Goal: Information Seeking & Learning: Learn about a topic

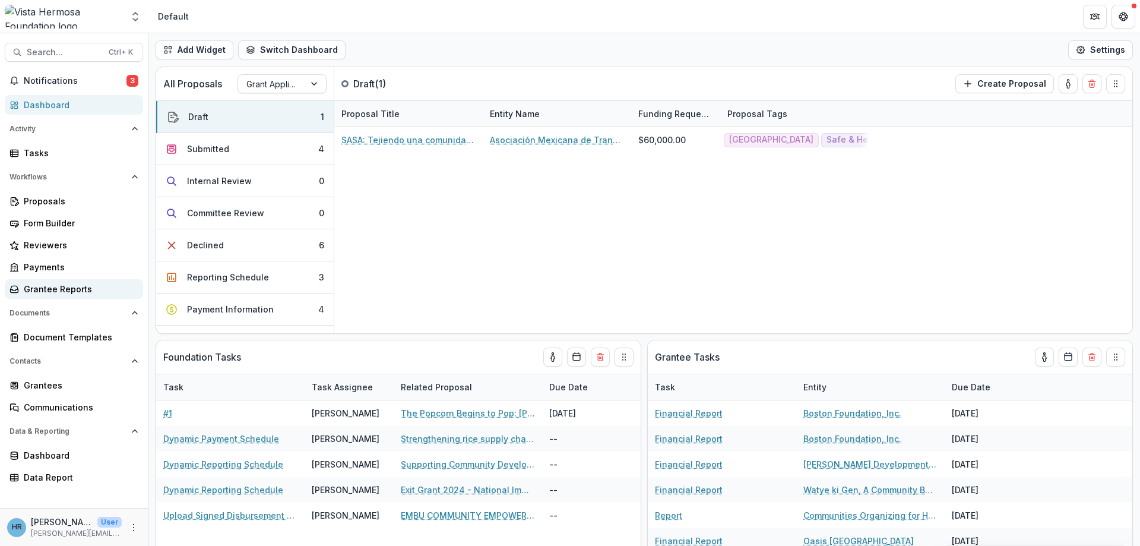
click at [65, 291] on div "Grantee Reports" at bounding box center [79, 289] width 110 height 12
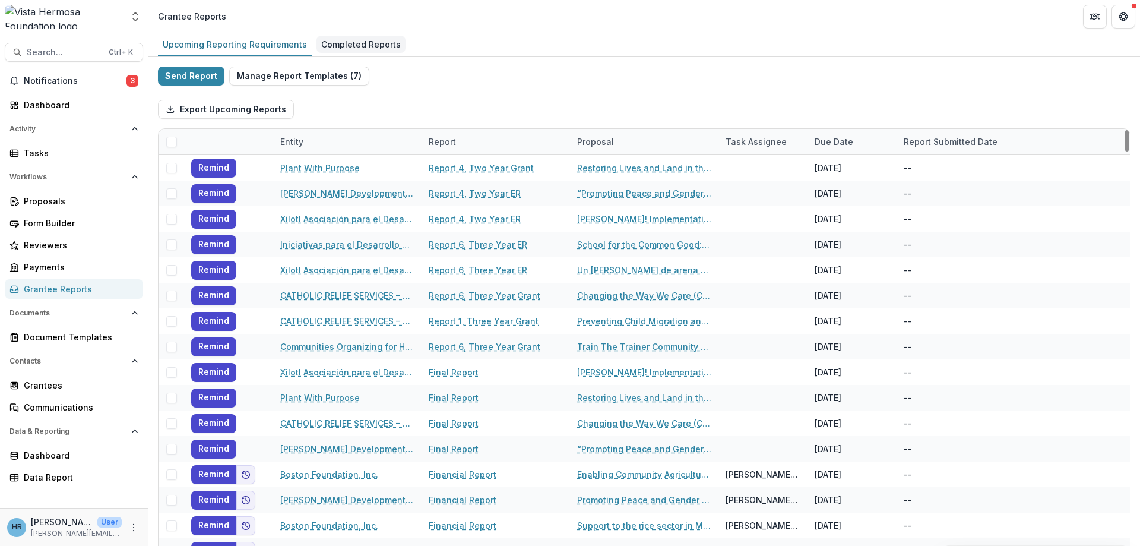
click at [362, 48] on div "Completed Reports" at bounding box center [361, 44] width 89 height 17
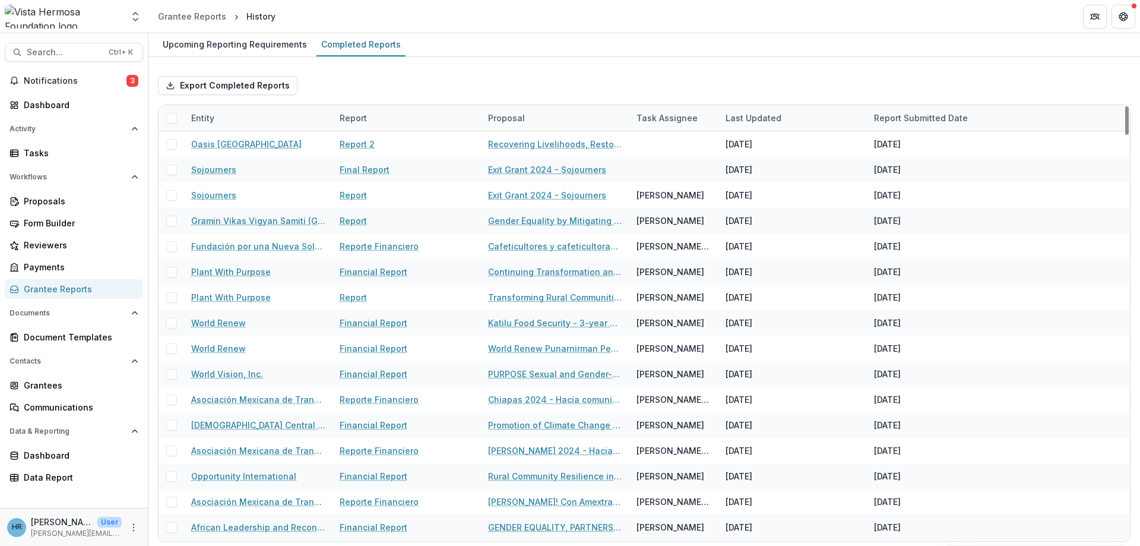
click at [939, 118] on div "Report Submitted Date" at bounding box center [921, 118] width 108 height 12
click at [927, 195] on span "Sort Descending" at bounding box center [925, 191] width 69 height 10
click at [899, 61] on div "Export Completed Reports Entity Report Proposal Task Assignee Last Updated Repo…" at bounding box center [644, 304] width 992 height 494
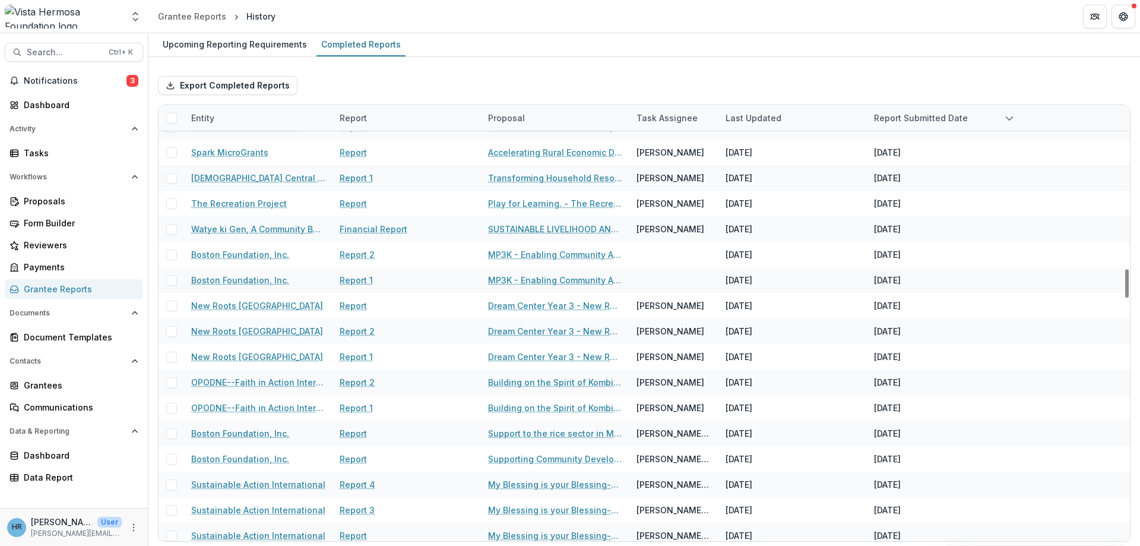
scroll to position [1996, 0]
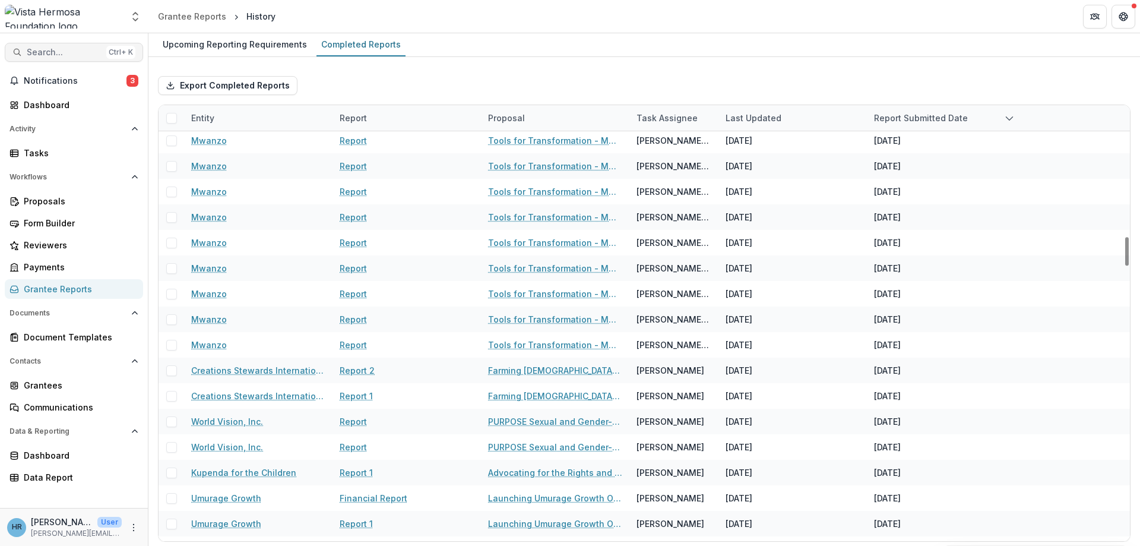
click at [91, 55] on span "Search..." at bounding box center [64, 53] width 75 height 10
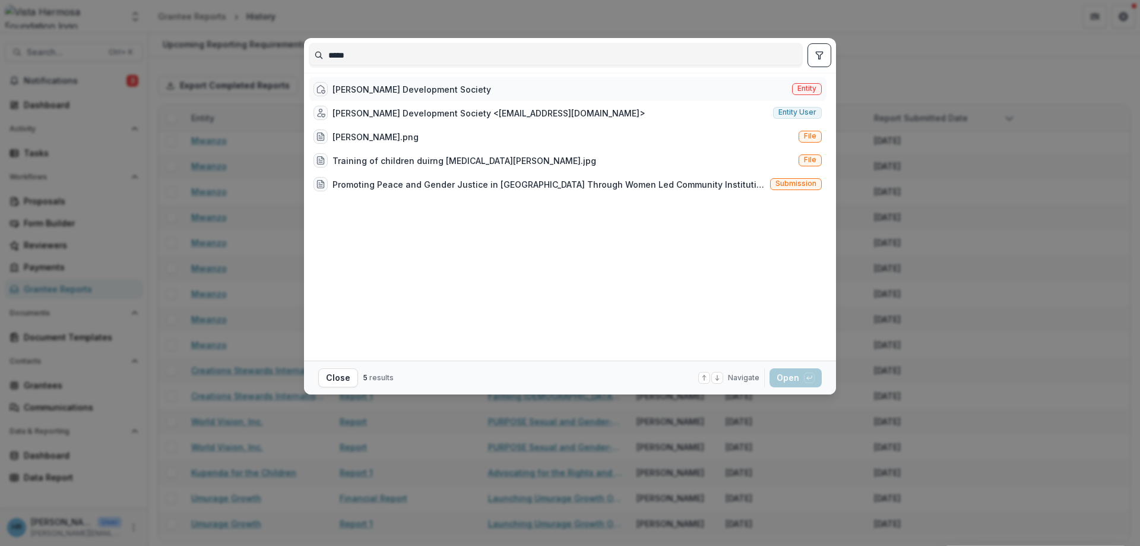
type input "*****"
click at [368, 86] on div "Shivi Development Society" at bounding box center [412, 89] width 159 height 12
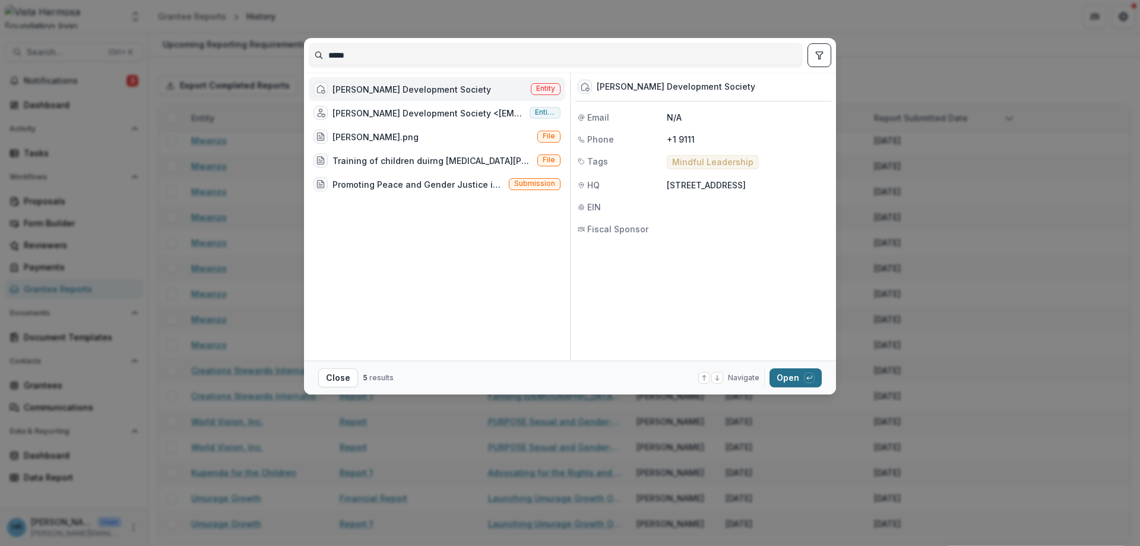
click at [811, 376] on icon "button" at bounding box center [809, 377] width 7 height 7
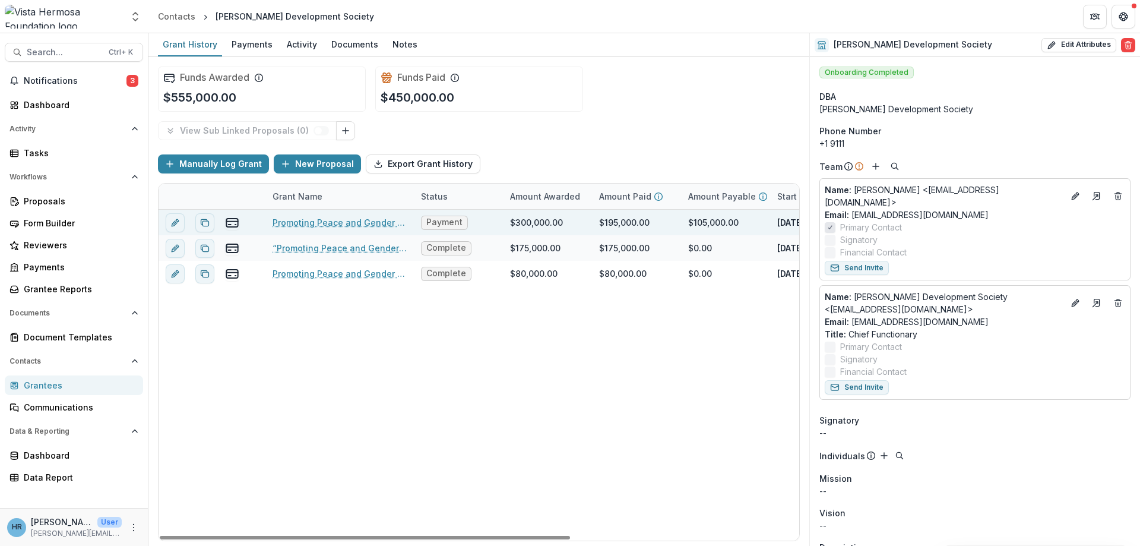
click at [326, 223] on link "Promoting Peace and Gender Justice in Rajasthan Through Women Led Community Ins…" at bounding box center [340, 222] width 134 height 12
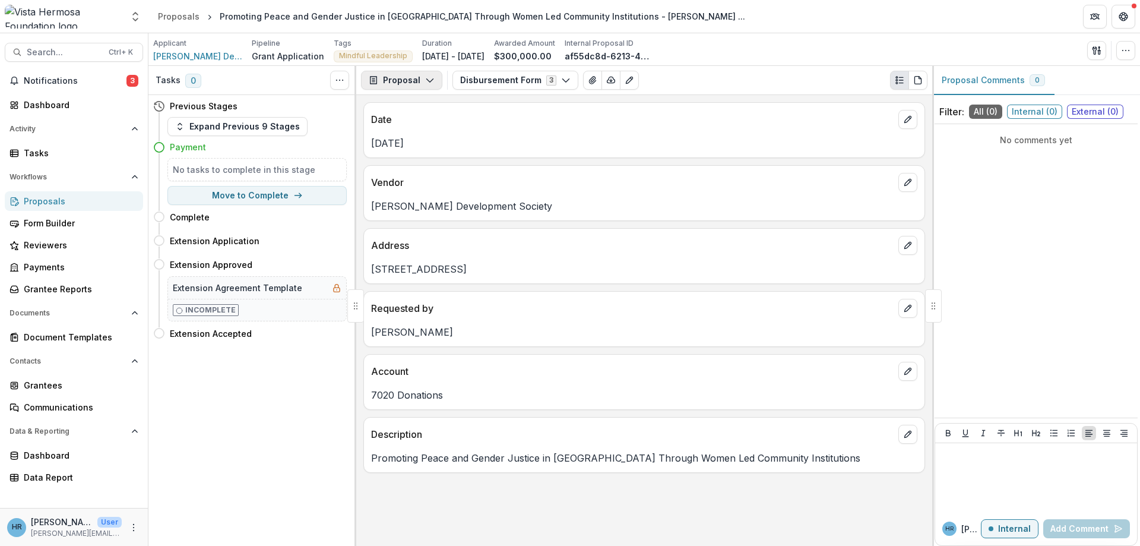
click at [413, 78] on button "Proposal" at bounding box center [401, 80] width 81 height 19
click at [432, 151] on div "Reports" at bounding box center [439, 146] width 109 height 12
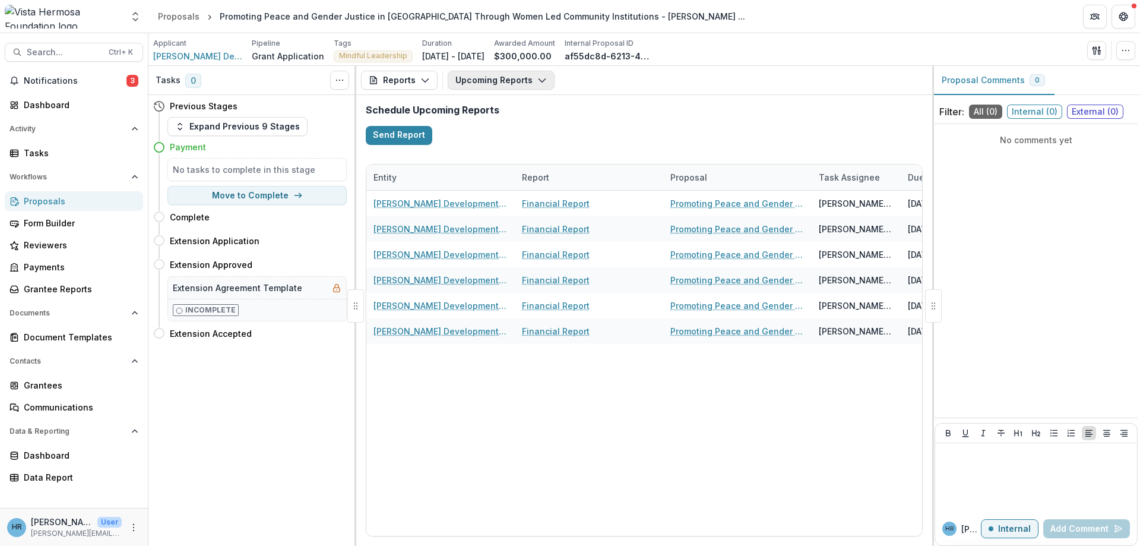
click at [492, 80] on button "Upcoming Reports" at bounding box center [501, 80] width 107 height 19
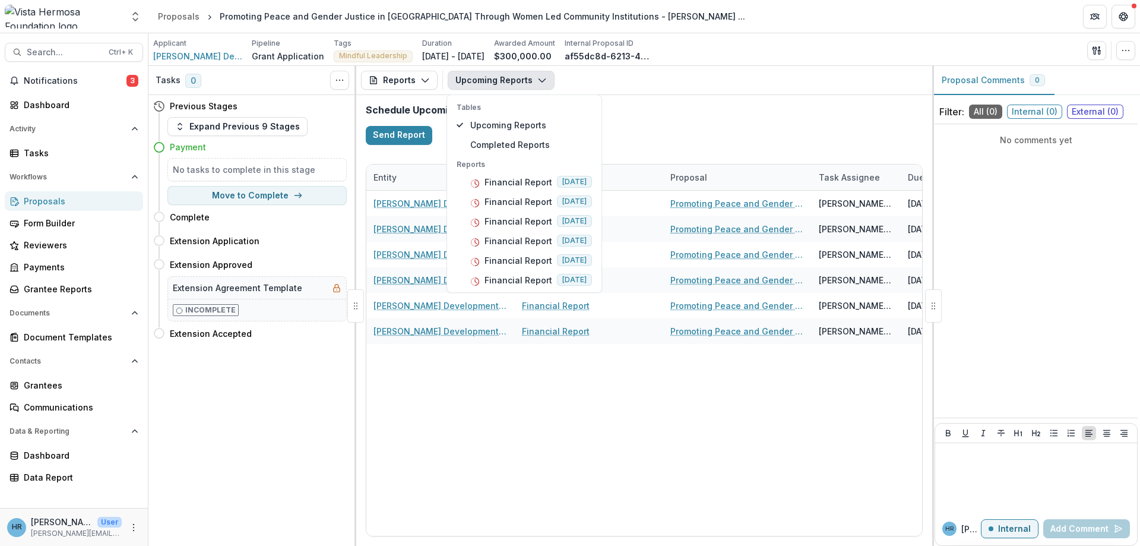
click at [492, 80] on button "Upcoming Reports" at bounding box center [501, 80] width 107 height 19
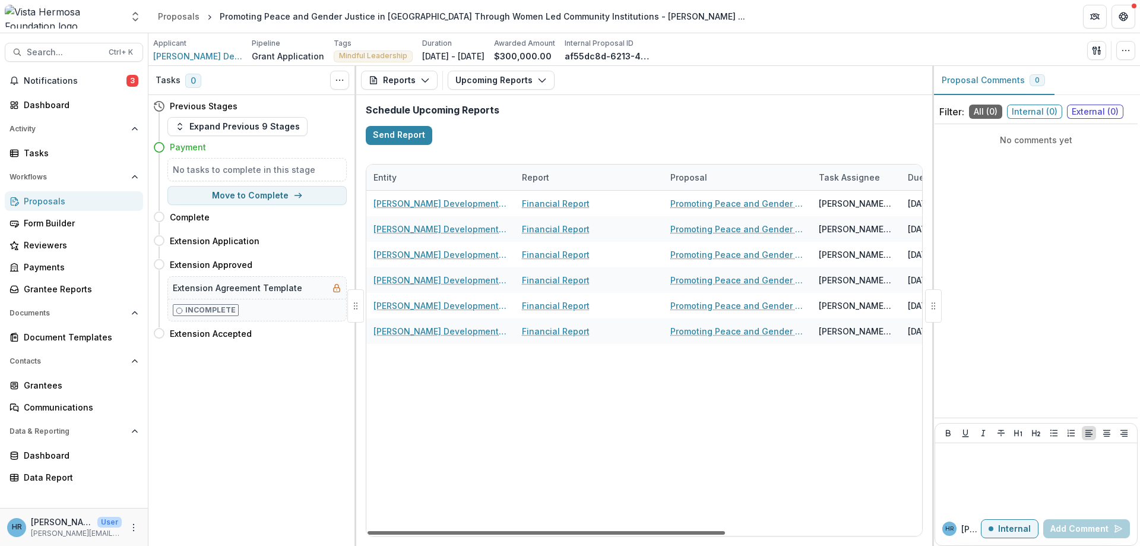
click at [624, 535] on div at bounding box center [547, 533] width 358 height 4
drag, startPoint x: 628, startPoint y: 529, endPoint x: 541, endPoint y: 516, distance: 88.3
click at [541, 531] on div at bounding box center [582, 533] width 358 height 4
click at [91, 46] on button "Search... Ctrl + K" at bounding box center [74, 52] width 138 height 19
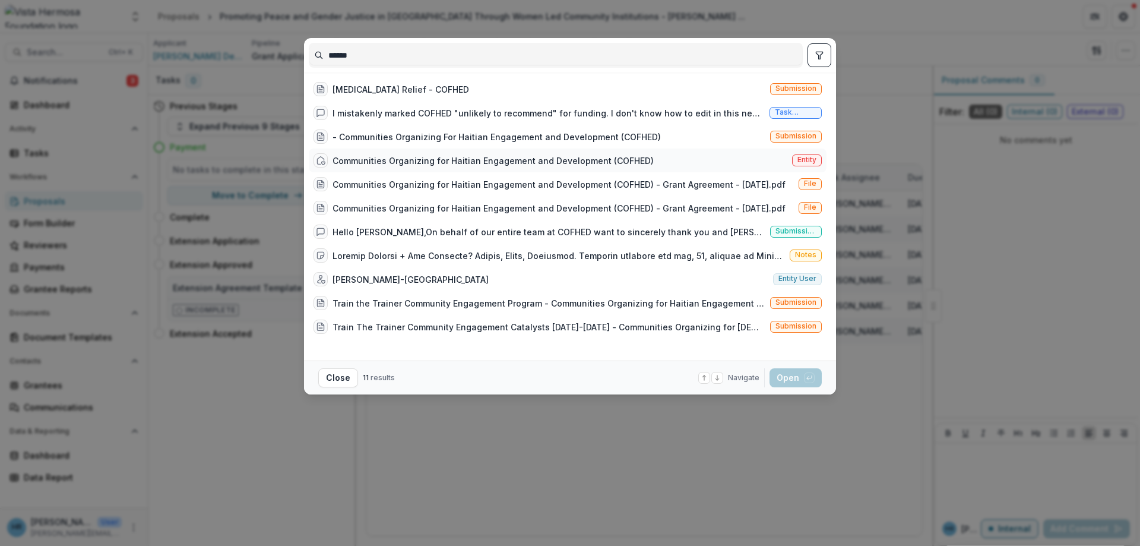
type input "******"
click at [350, 159] on div "Communities Organizing for Haitian Engagement and Development (COFHED)" at bounding box center [493, 160] width 321 height 12
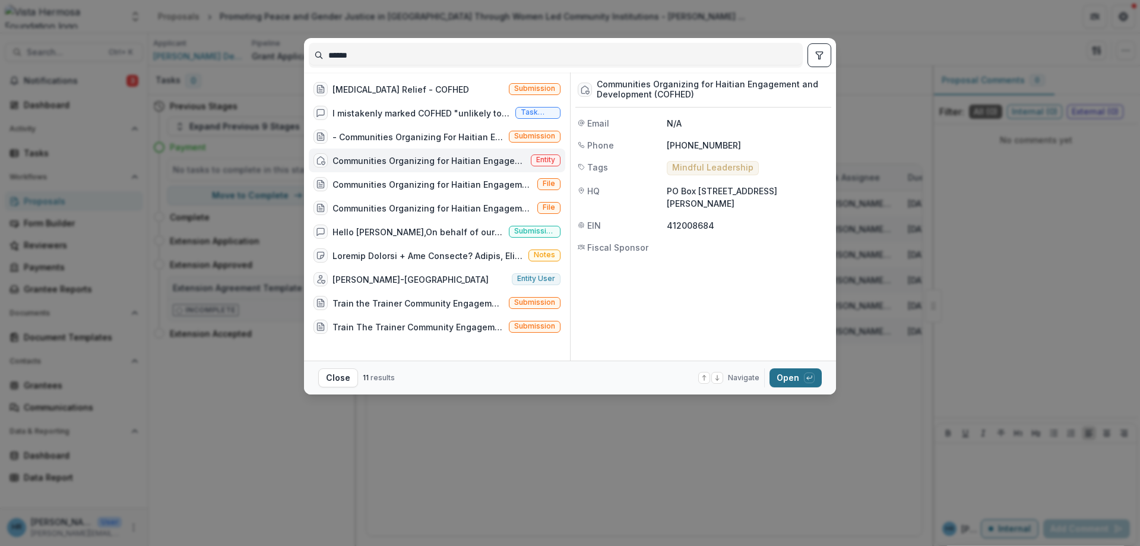
click at [806, 375] on icon "button" at bounding box center [809, 377] width 7 height 7
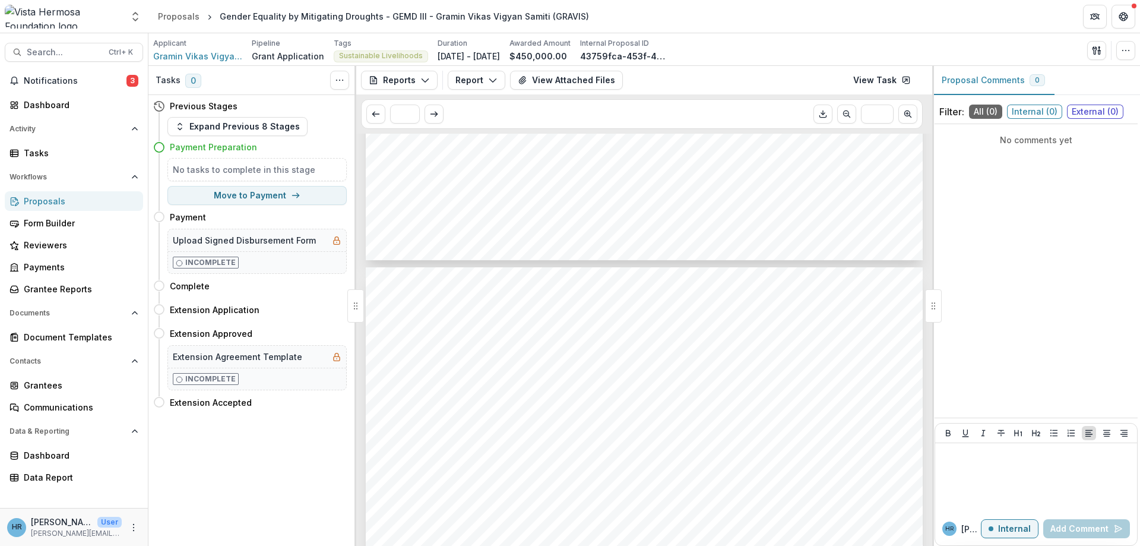
scroll to position [2352, 0]
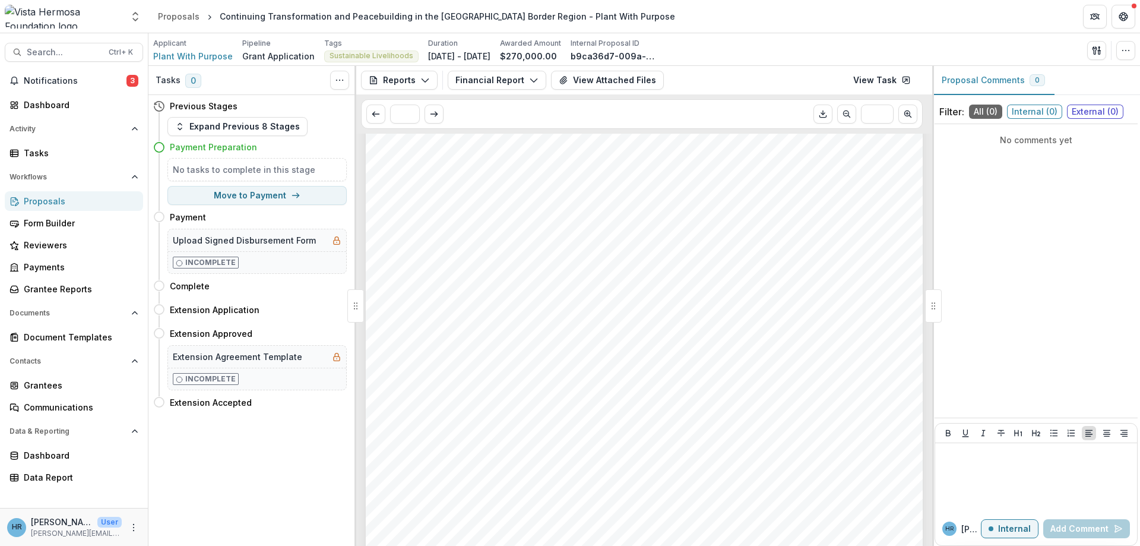
scroll to position [3350, 0]
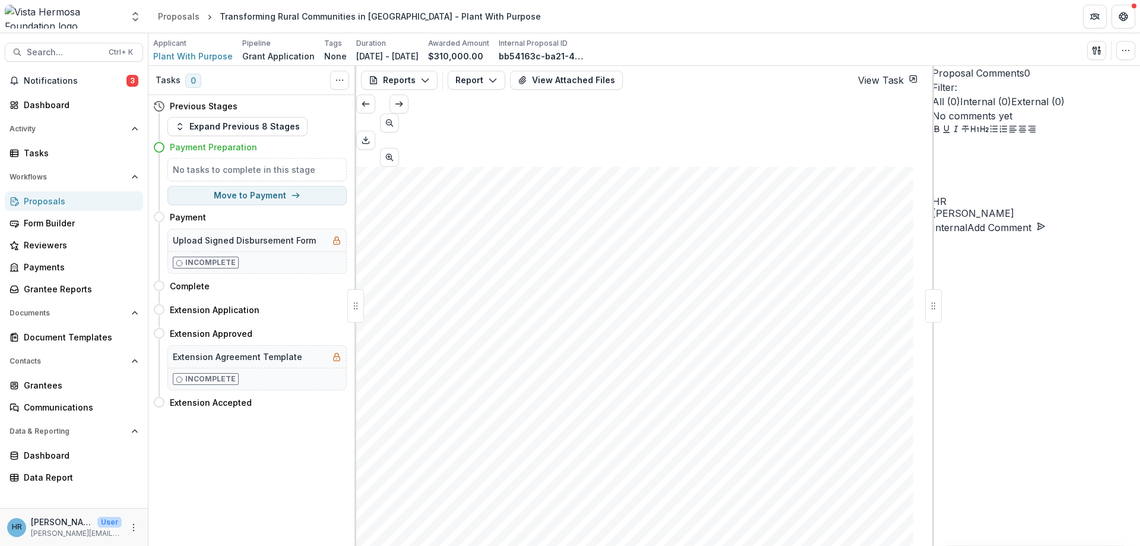
scroll to position [3564, 0]
click at [375, 131] on button "Download PDF" at bounding box center [365, 140] width 19 height 19
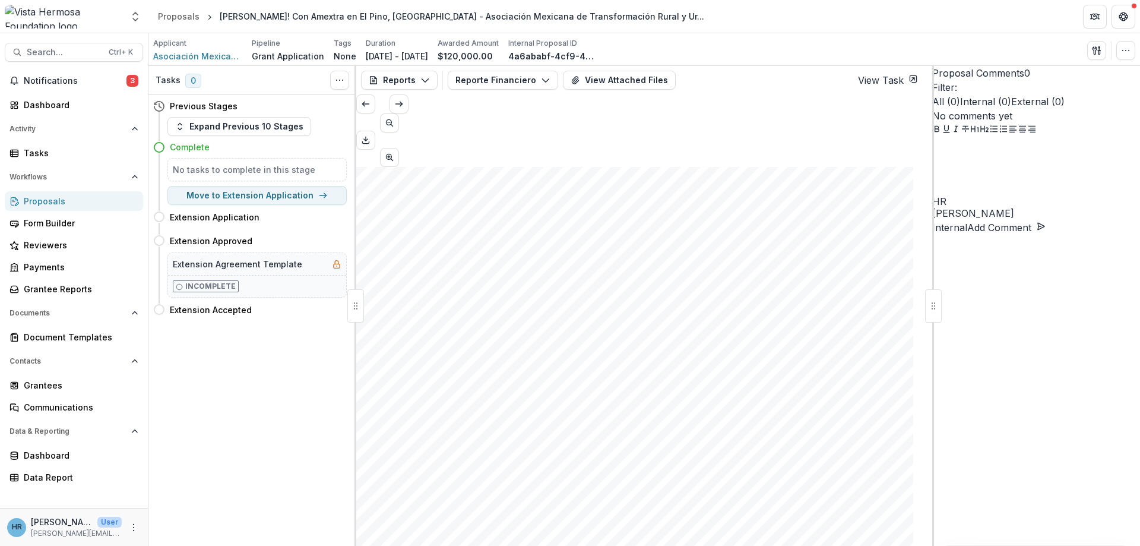
scroll to position [998, 0]
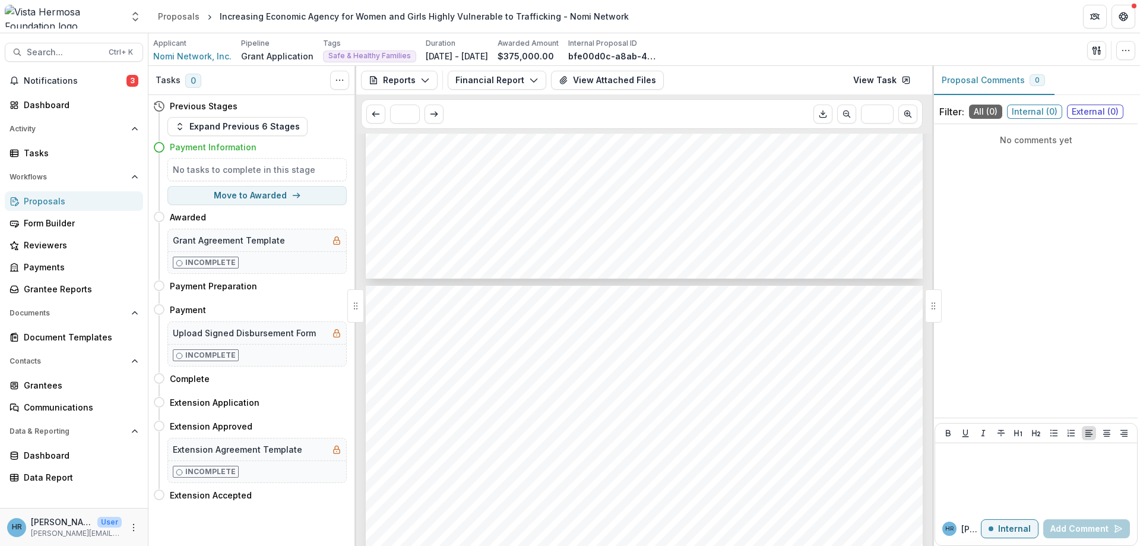
scroll to position [6985, 0]
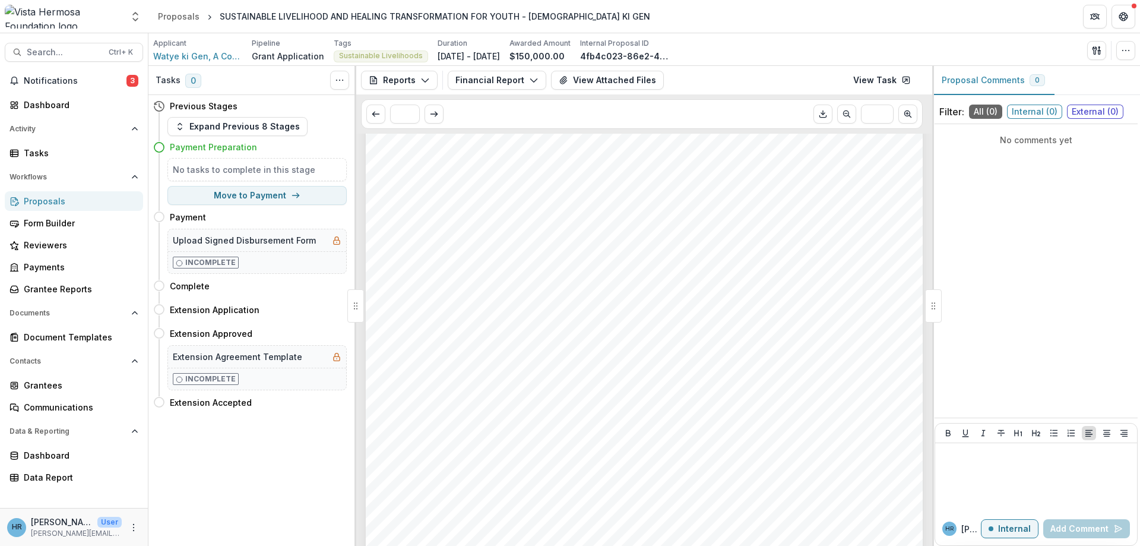
scroll to position [2566, 0]
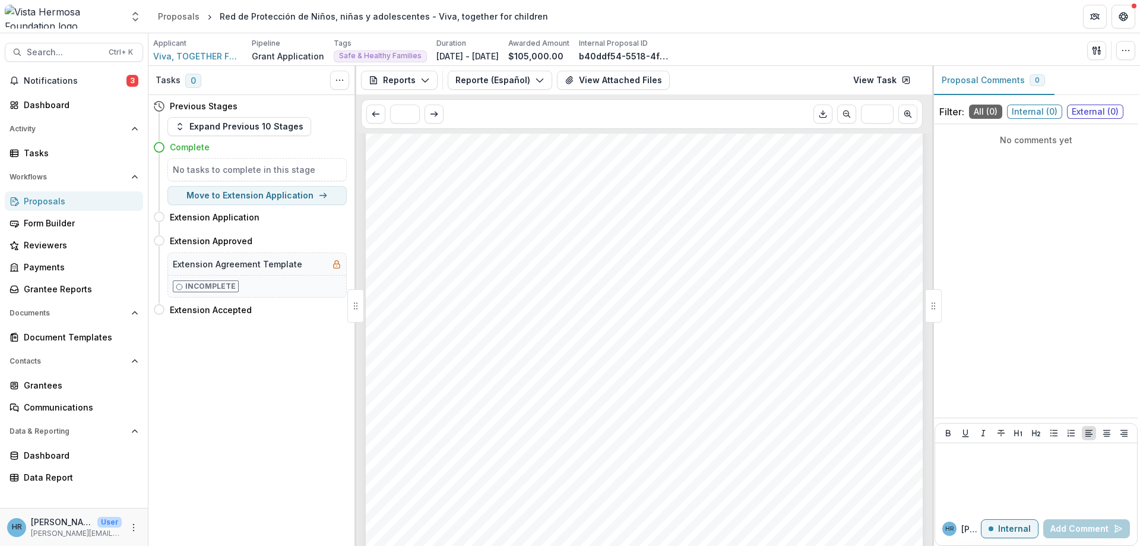
scroll to position [2709, 0]
click at [566, 80] on icon "View Attached Files" at bounding box center [569, 80] width 7 height 7
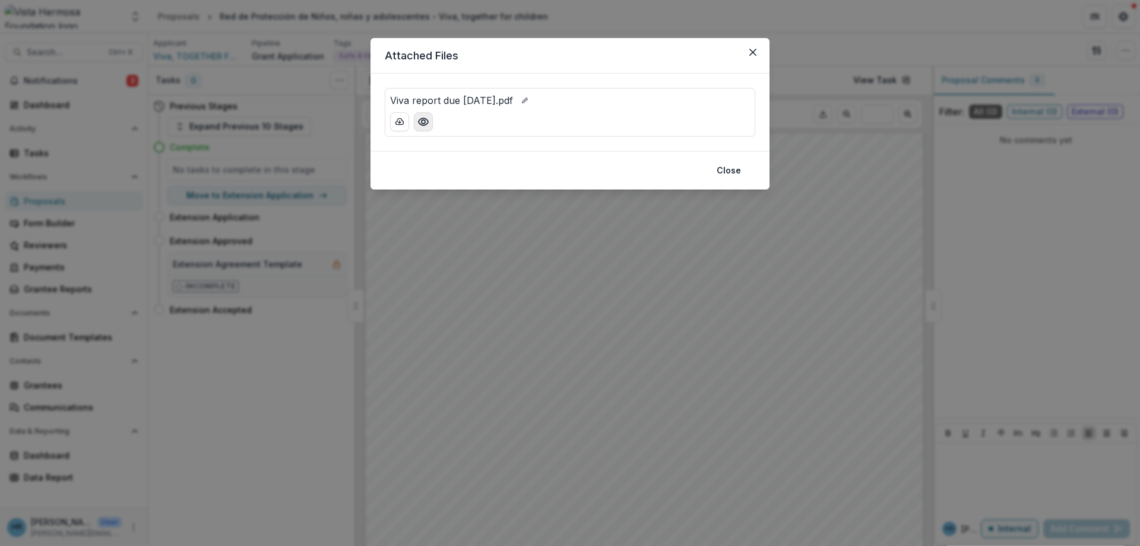
click at [424, 122] on icon "Preview Viva report due 07-31-2023.pdf" at bounding box center [424, 122] width 12 height 12
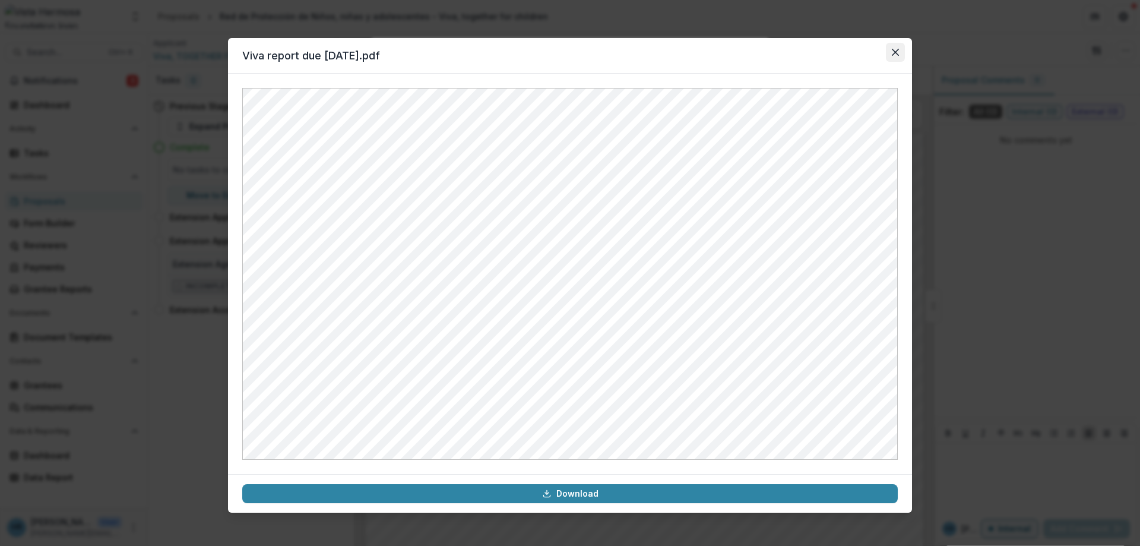
click at [898, 52] on icon "Close" at bounding box center [895, 52] width 7 height 7
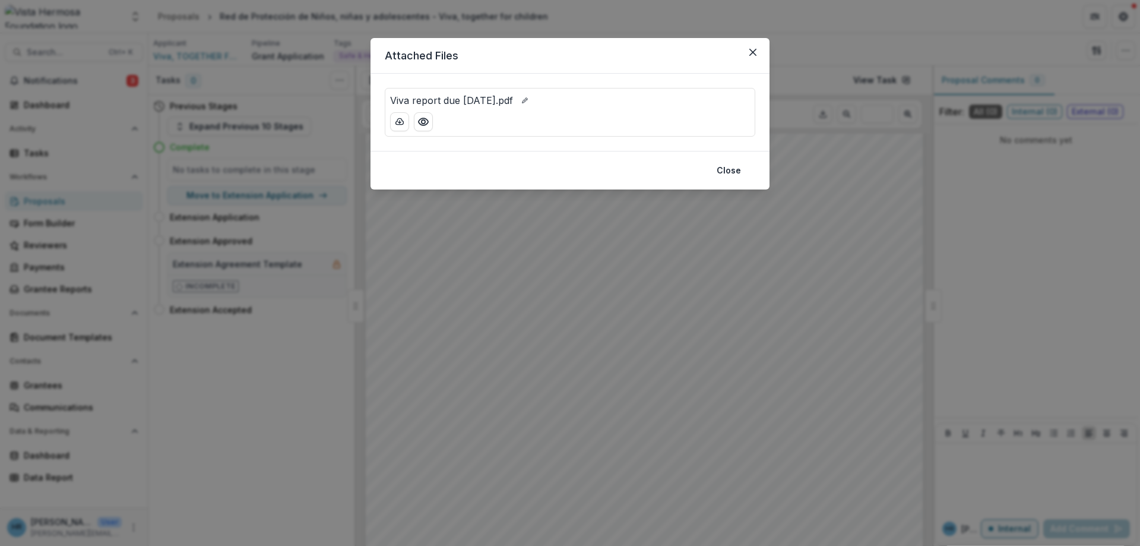
drag, startPoint x: 750, startPoint y: 49, endPoint x: 737, endPoint y: 48, distance: 13.7
click at [747, 49] on button "Close" at bounding box center [753, 52] width 19 height 19
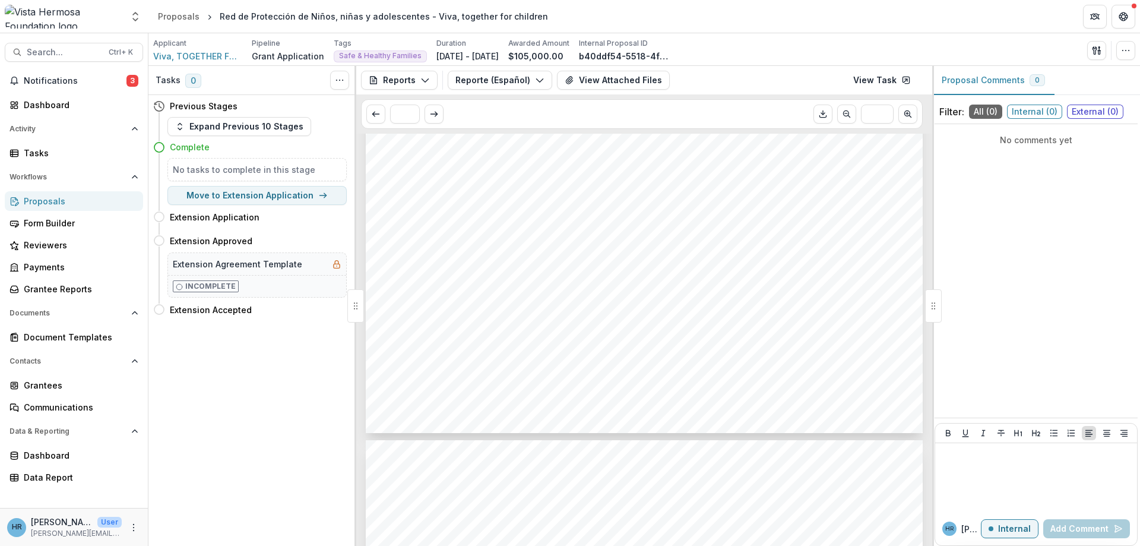
scroll to position [356, 0]
click at [529, 80] on button "Reporte (Español)" at bounding box center [500, 80] width 105 height 19
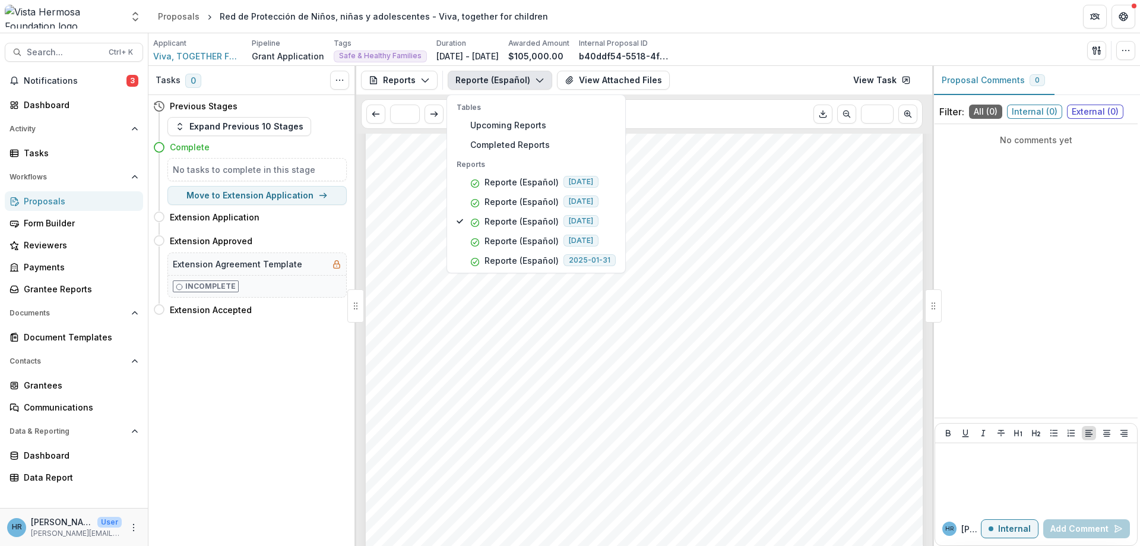
drag, startPoint x: 521, startPoint y: 80, endPoint x: 570, endPoint y: 80, distance: 48.7
click at [522, 80] on button "Reporte (Español)" at bounding box center [500, 80] width 105 height 19
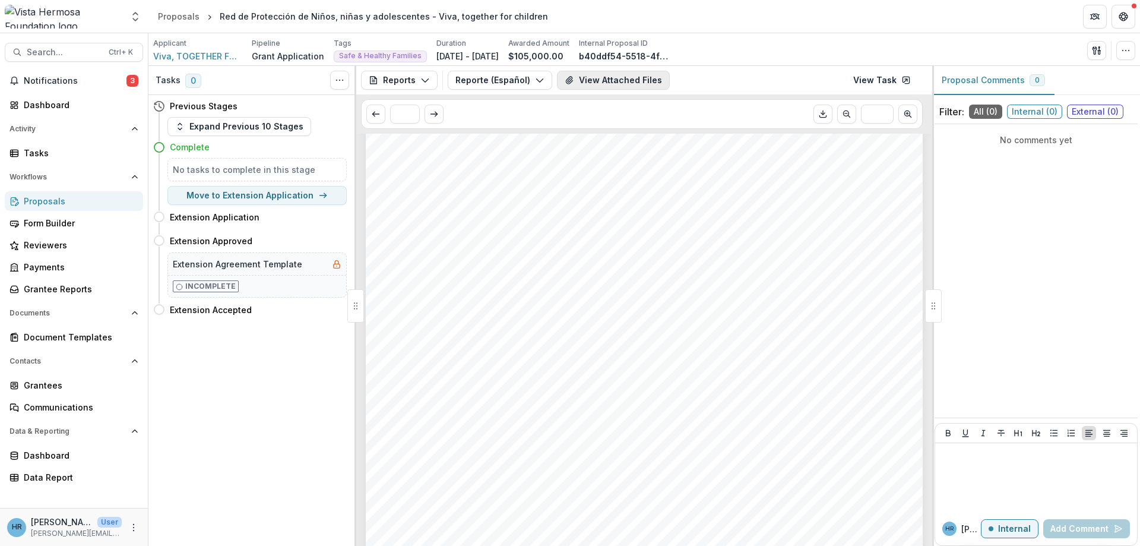
click at [576, 79] on button "View Attached Files" at bounding box center [613, 80] width 113 height 19
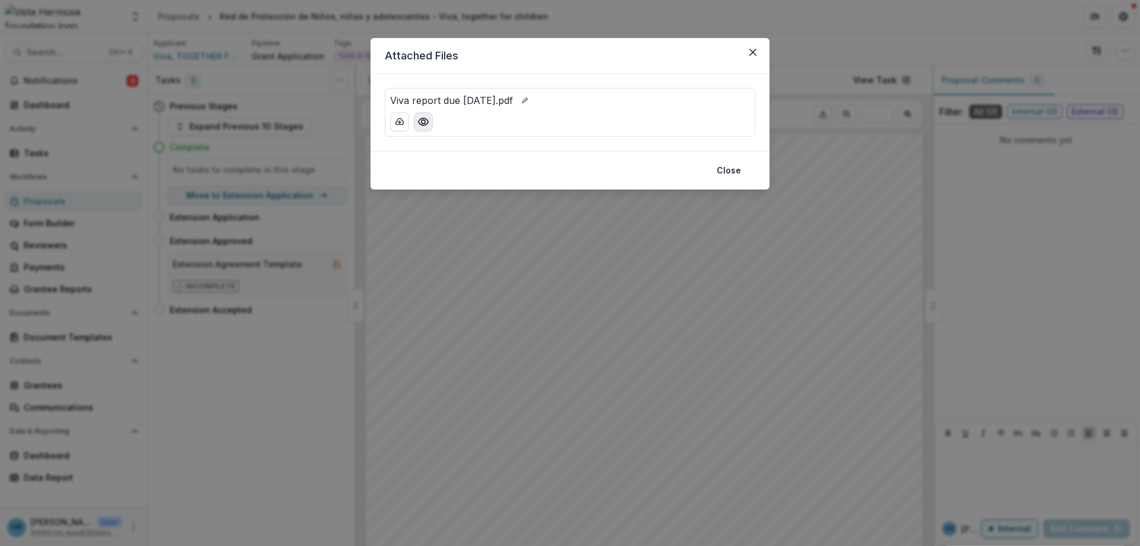
click at [424, 125] on icon "Preview Viva report due 01-31-2023.pdf" at bounding box center [424, 121] width 10 height 7
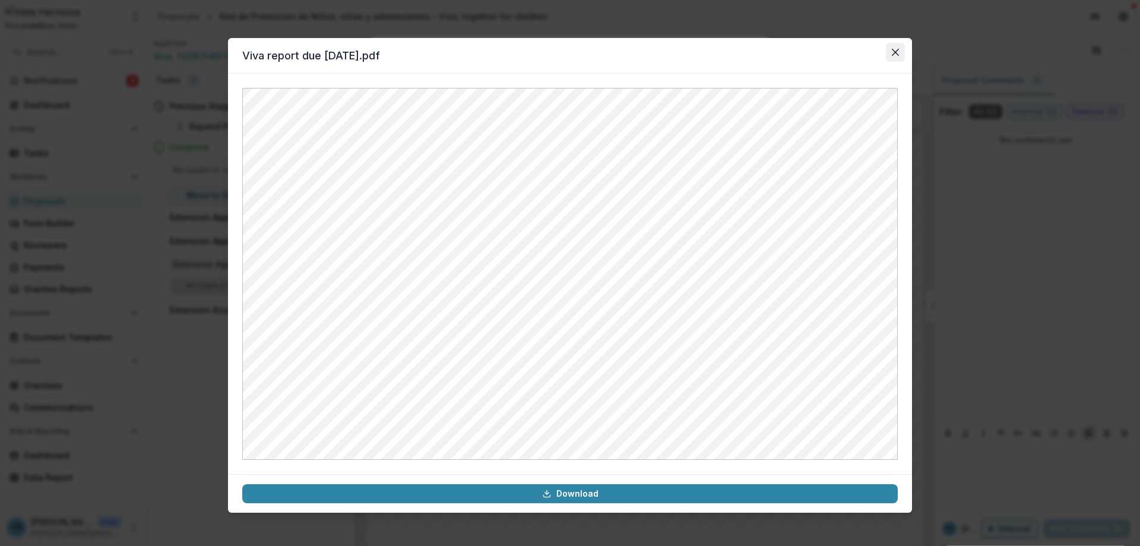
click at [901, 58] on button "Close" at bounding box center [895, 52] width 19 height 19
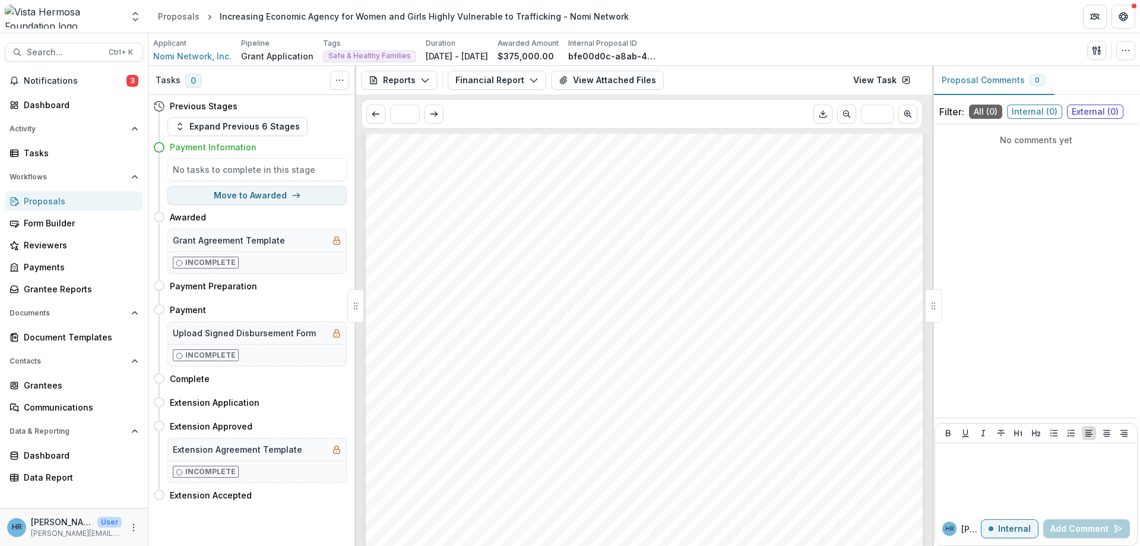
scroll to position [5845, 0]
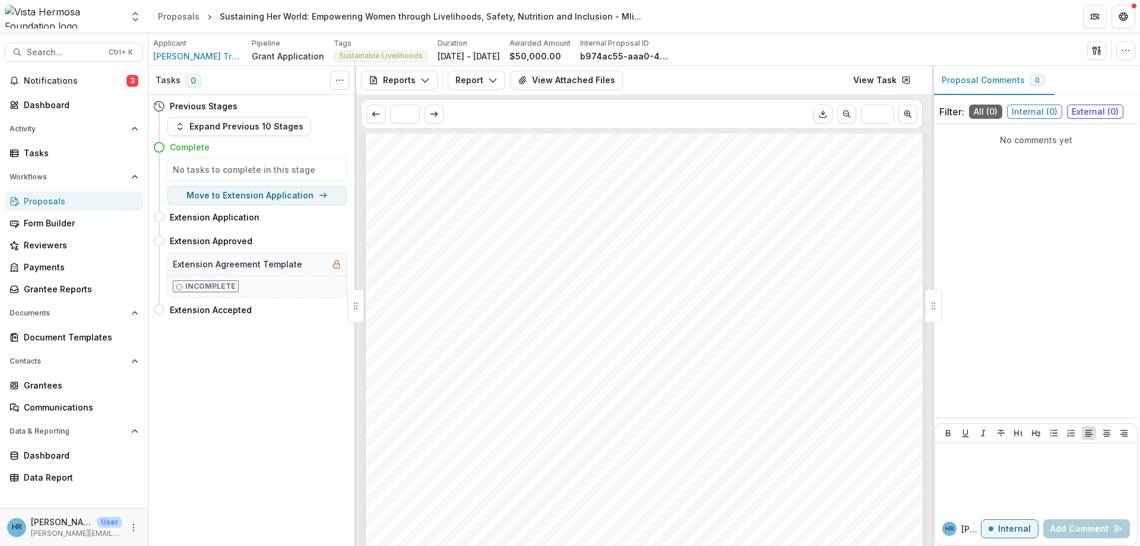
scroll to position [3279, 0]
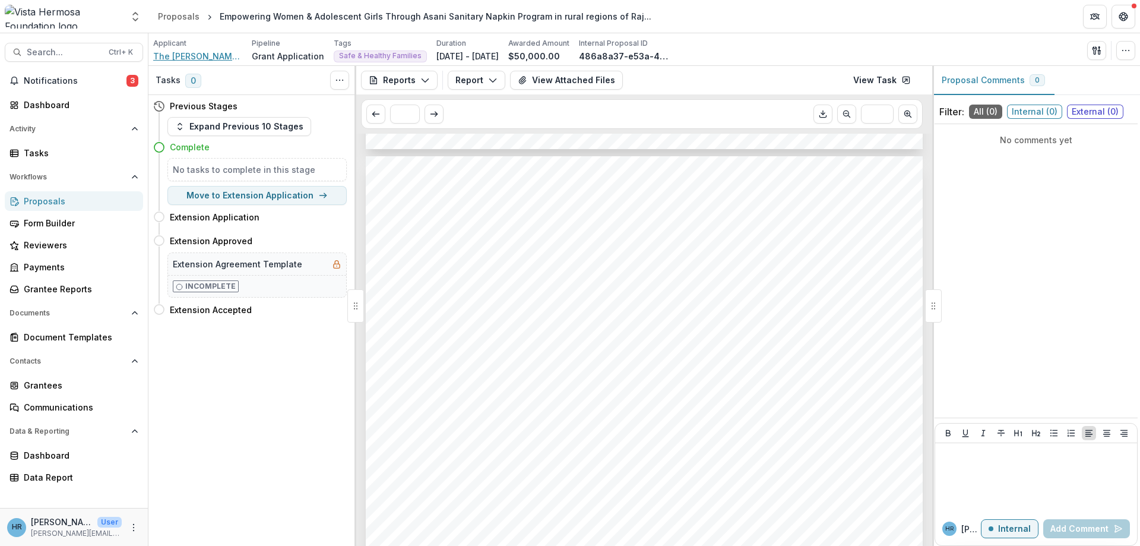
click at [221, 53] on span "The Desai Foundation Trust" at bounding box center [197, 56] width 89 height 12
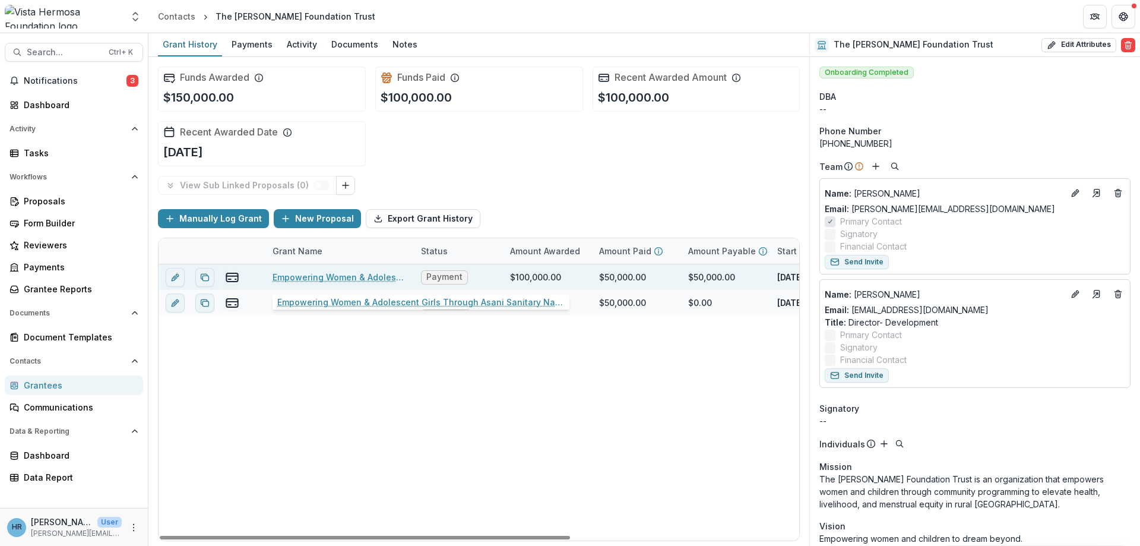
click at [328, 277] on link "Empowering Women & Adolescent Girls Through Asani Sanitary Napkin Program in ru…" at bounding box center [340, 277] width 134 height 12
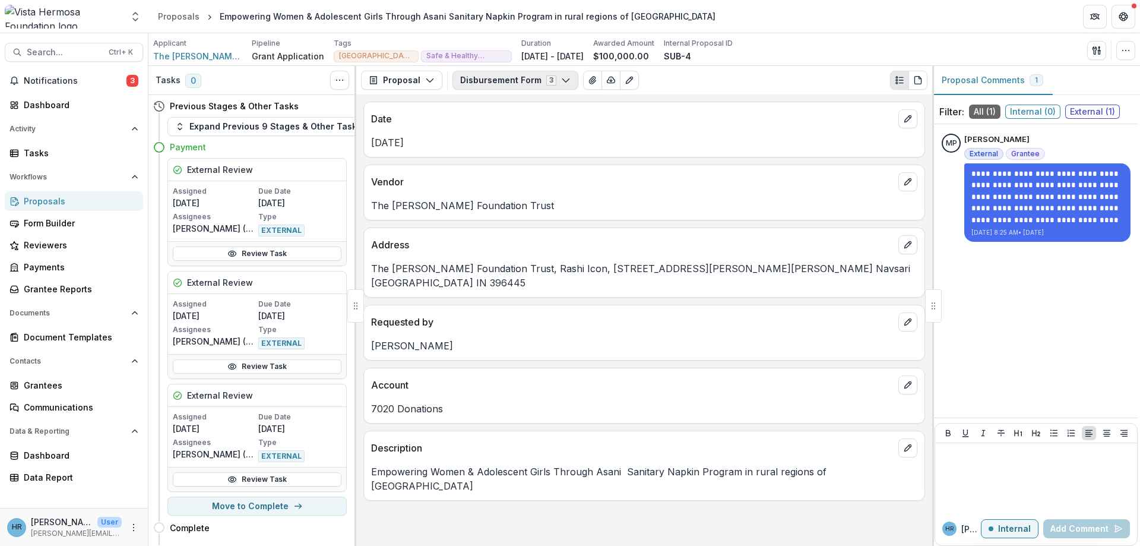
click at [471, 78] on button "Disbursement Form 3" at bounding box center [516, 80] width 126 height 19
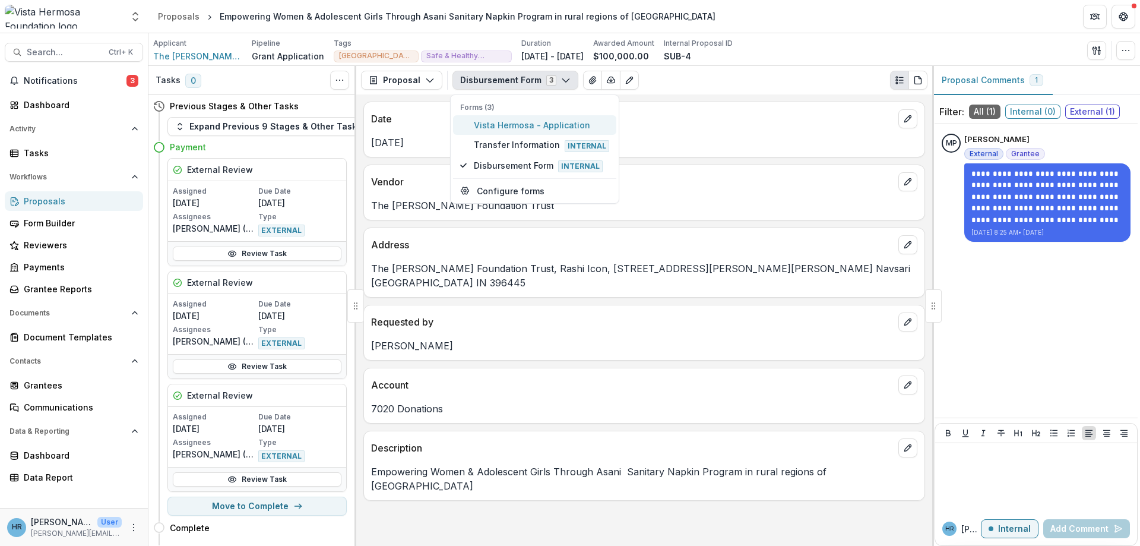
click at [491, 129] on span "Vista Hermosa - Application" at bounding box center [541, 125] width 135 height 12
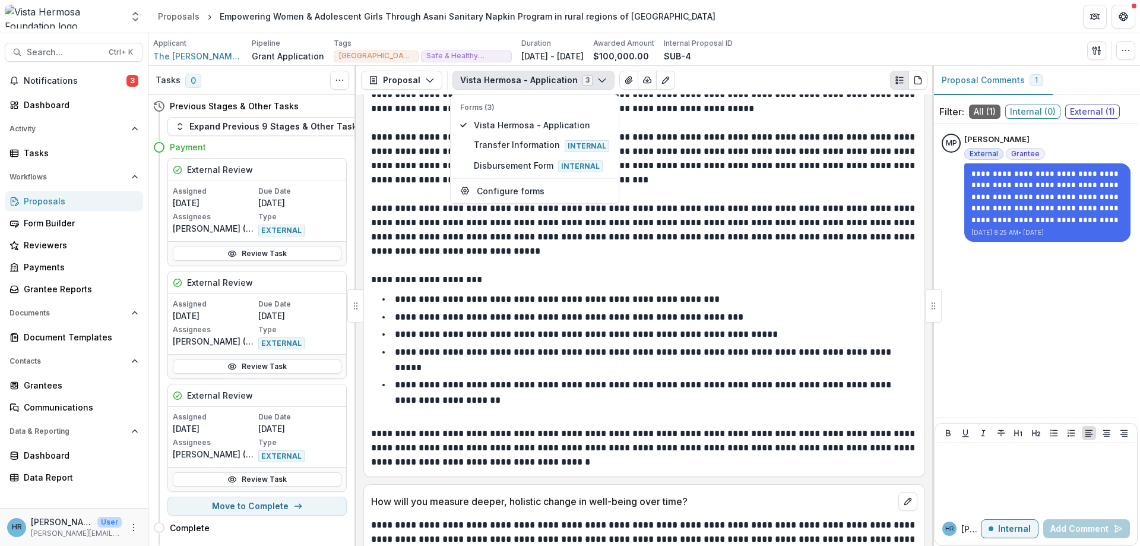
scroll to position [9979, 0]
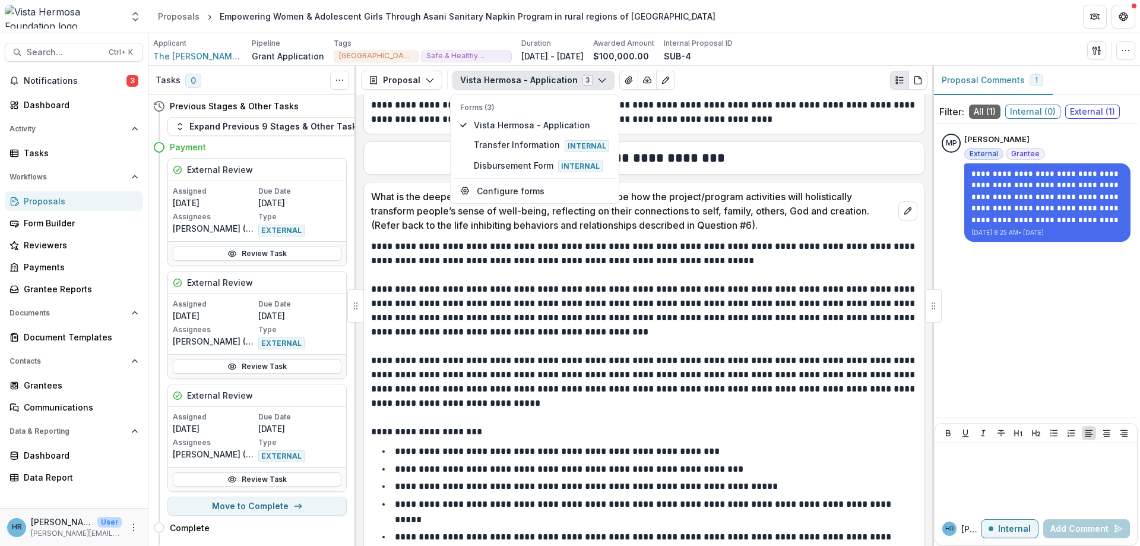
click at [592, 410] on p at bounding box center [644, 417] width 546 height 14
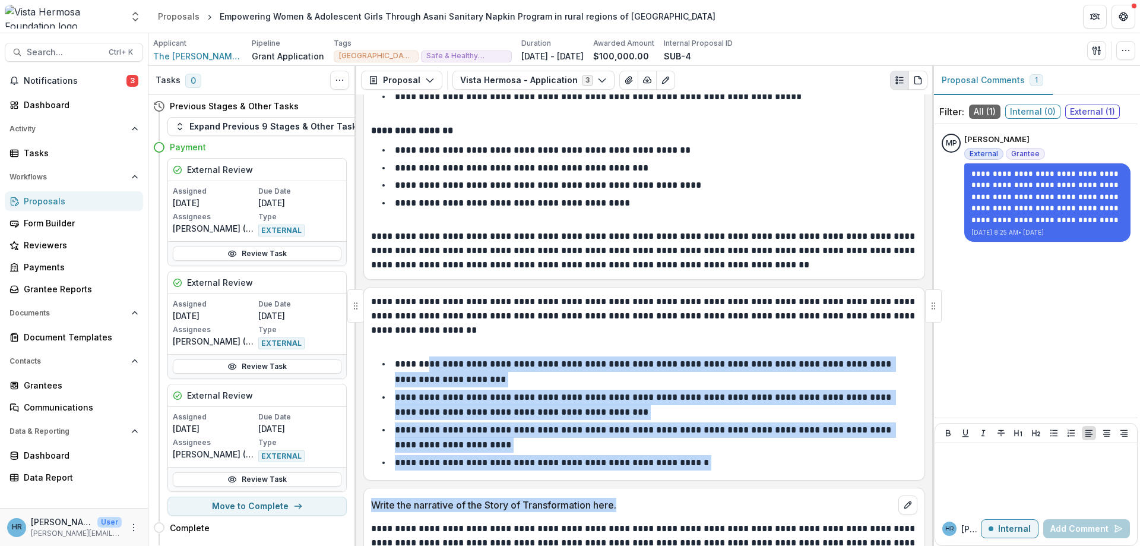
scroll to position [10977, 0]
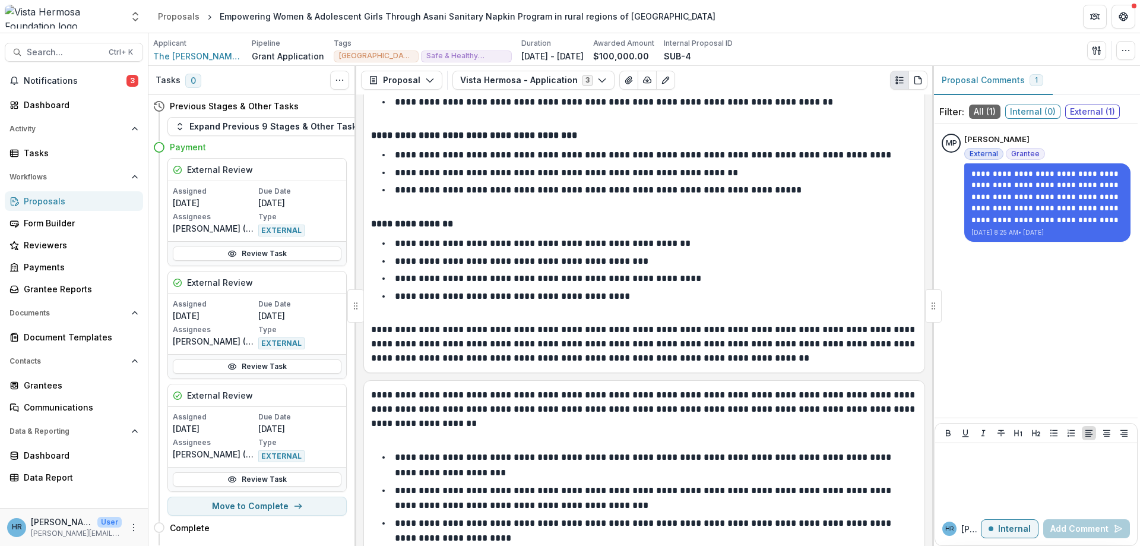
drag, startPoint x: 735, startPoint y: 470, endPoint x: 370, endPoint y: 479, distance: 365.4
copy div "**********"
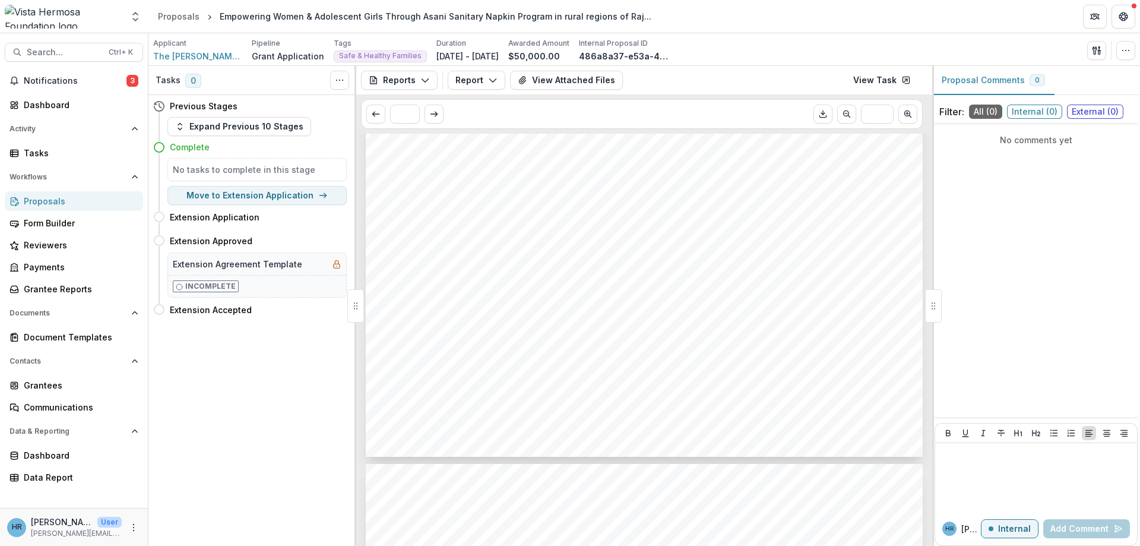
scroll to position [2922, 0]
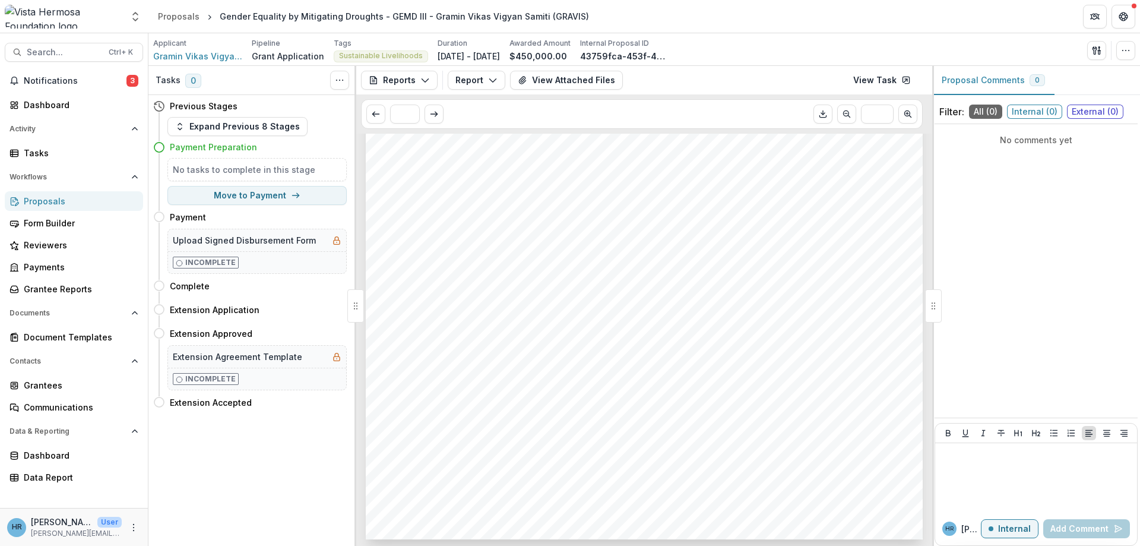
scroll to position [1996, 0]
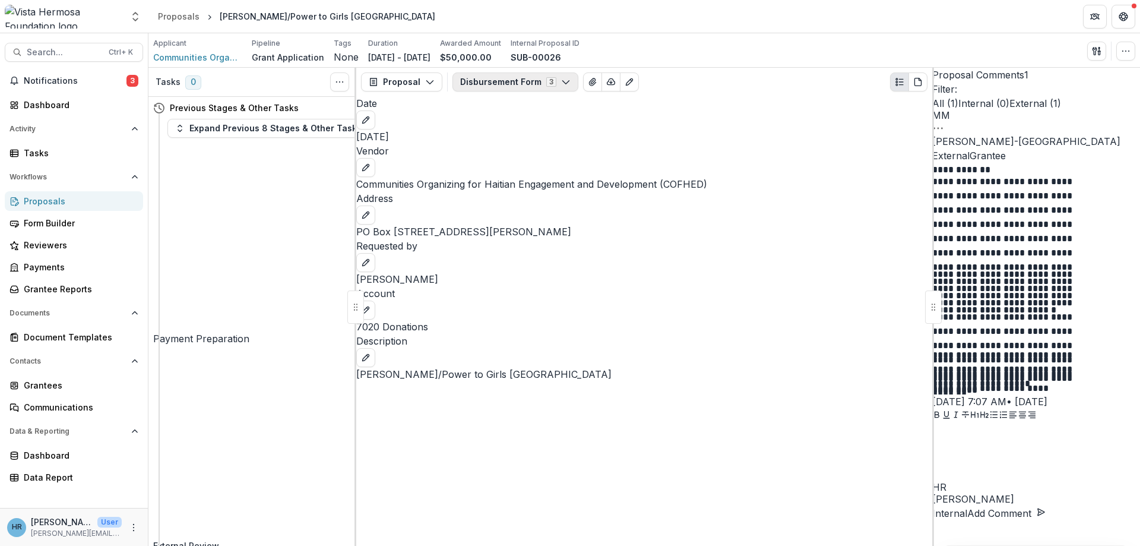
click at [453, 79] on button "Disbursement Form 3" at bounding box center [516, 81] width 126 height 19
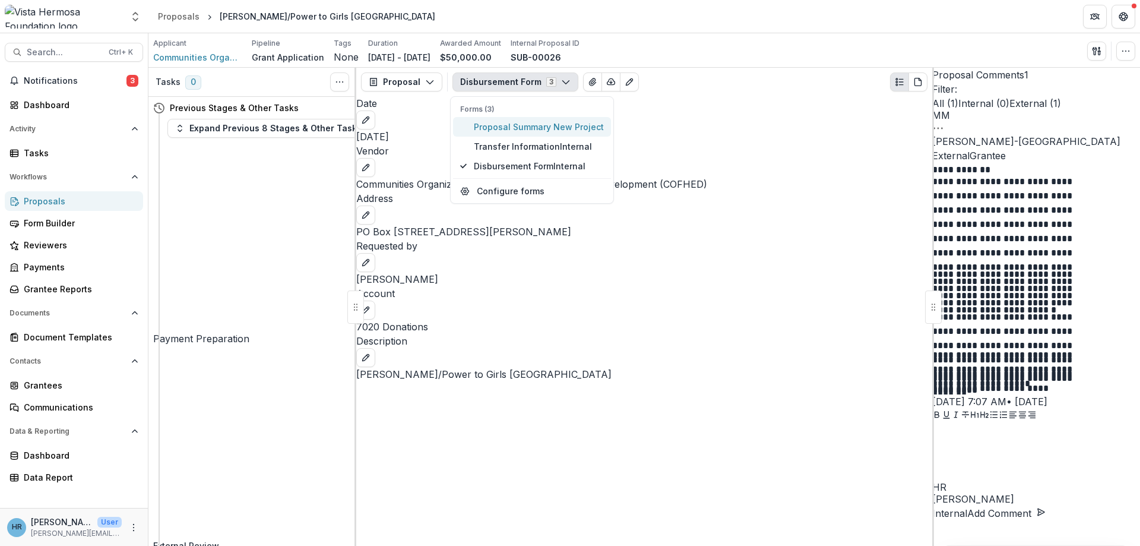
click at [480, 124] on span "Proposal Summary New Project" at bounding box center [539, 127] width 130 height 12
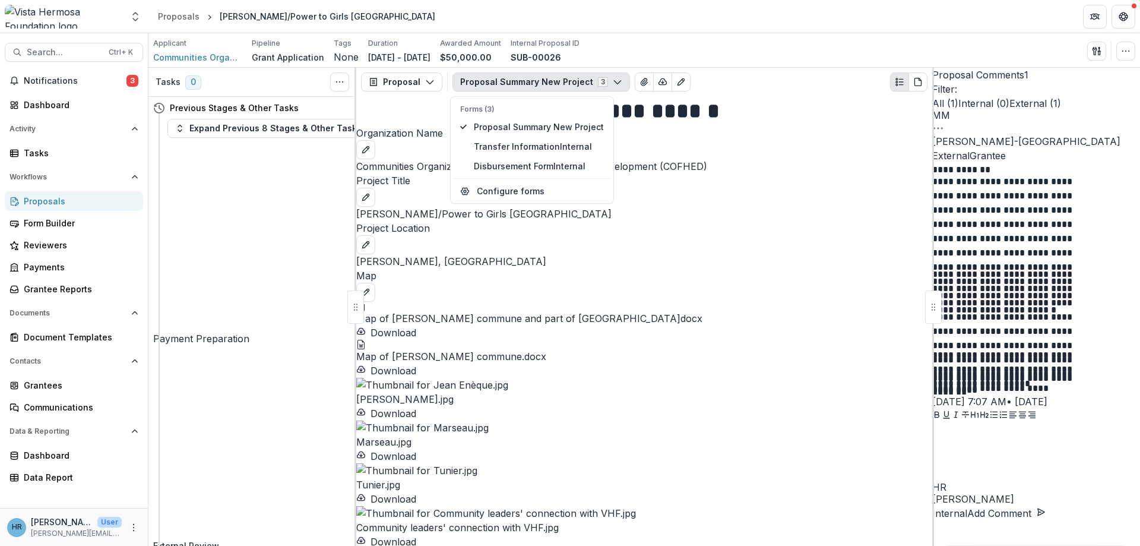
click at [601, 254] on div "Project Location" at bounding box center [644, 237] width 576 height 33
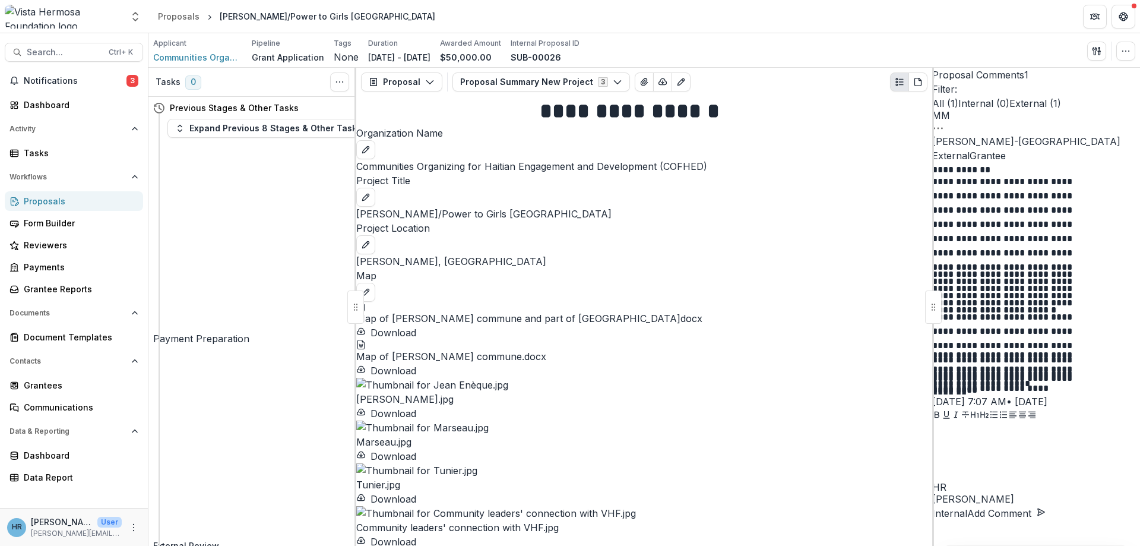
scroll to position [642, 0]
drag, startPoint x: 760, startPoint y: 398, endPoint x: 370, endPoint y: 222, distance: 427.7
copy div "**********"
drag, startPoint x: 789, startPoint y: 419, endPoint x: 189, endPoint y: 339, distance: 605.9
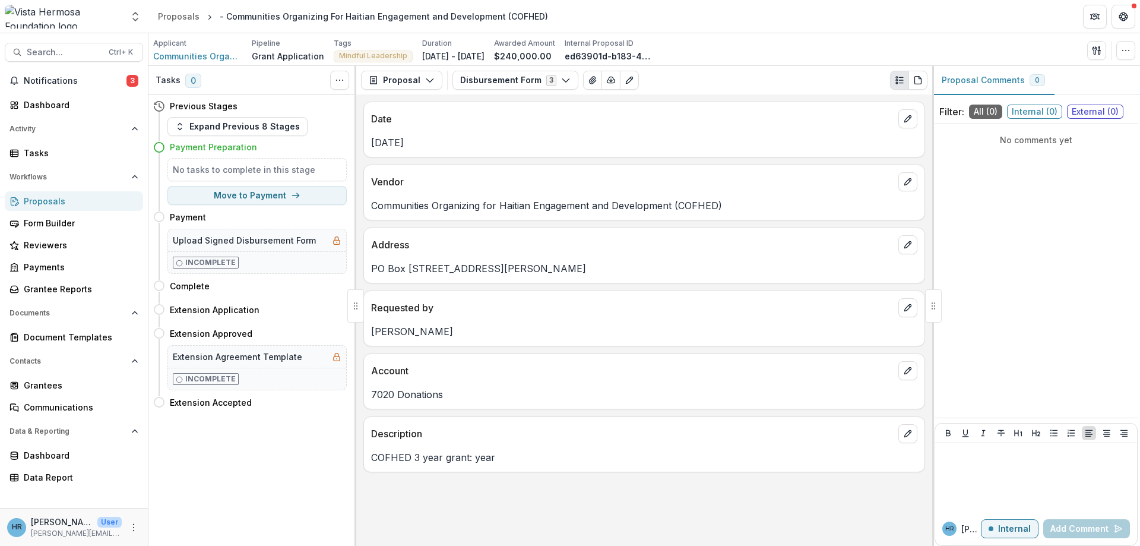
drag, startPoint x: 434, startPoint y: 81, endPoint x: 432, endPoint y: 92, distance: 10.8
click at [434, 81] on button "Proposal" at bounding box center [401, 80] width 81 height 19
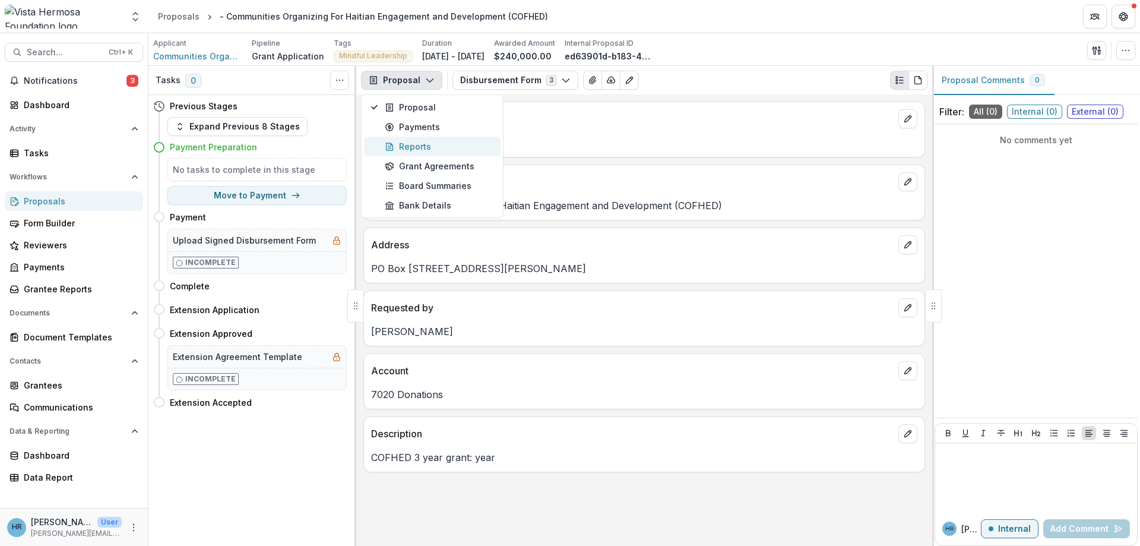
click at [429, 143] on div "Reports" at bounding box center [439, 146] width 109 height 12
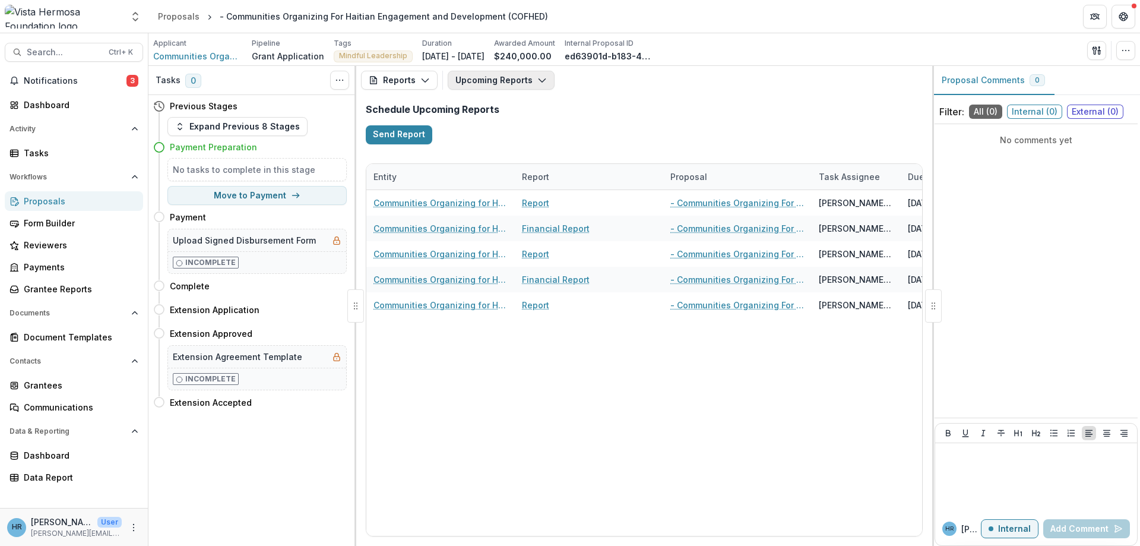
click at [488, 79] on button "Upcoming Reports" at bounding box center [501, 80] width 107 height 19
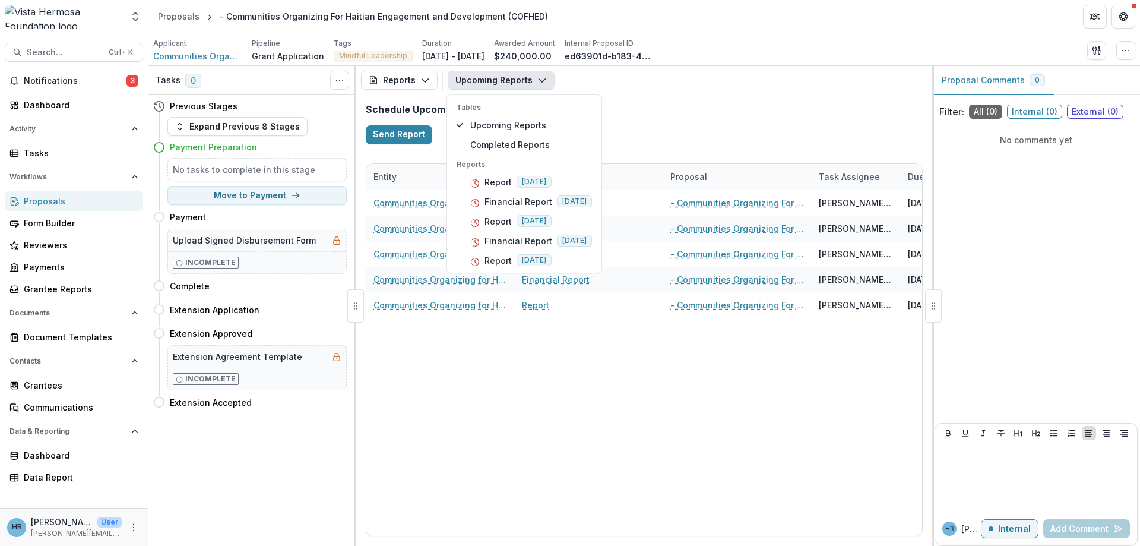
click at [492, 82] on button "Upcoming Reports" at bounding box center [501, 80] width 107 height 19
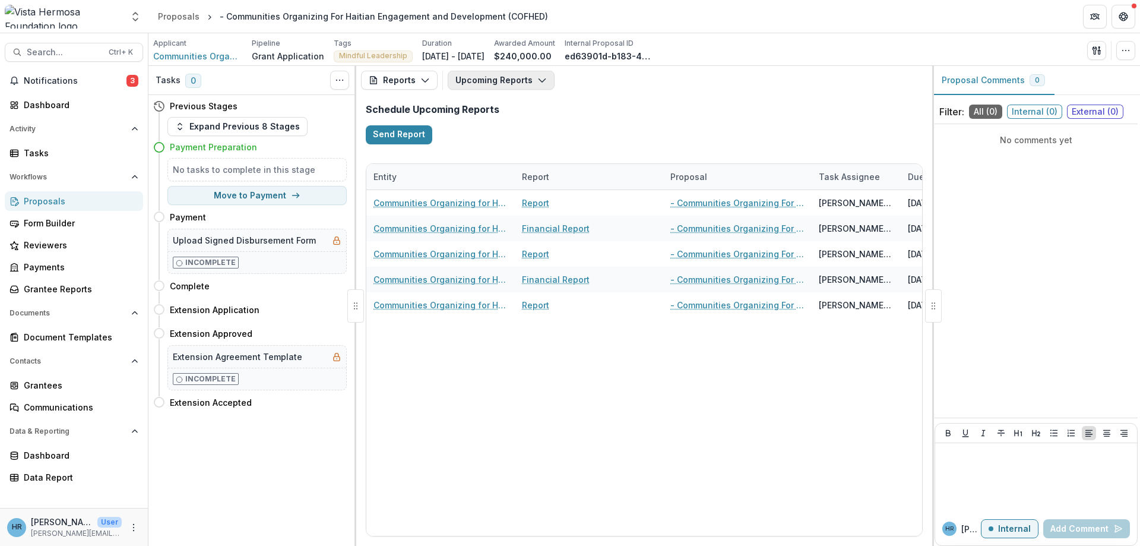
click at [492, 82] on button "Upcoming Reports" at bounding box center [501, 80] width 107 height 19
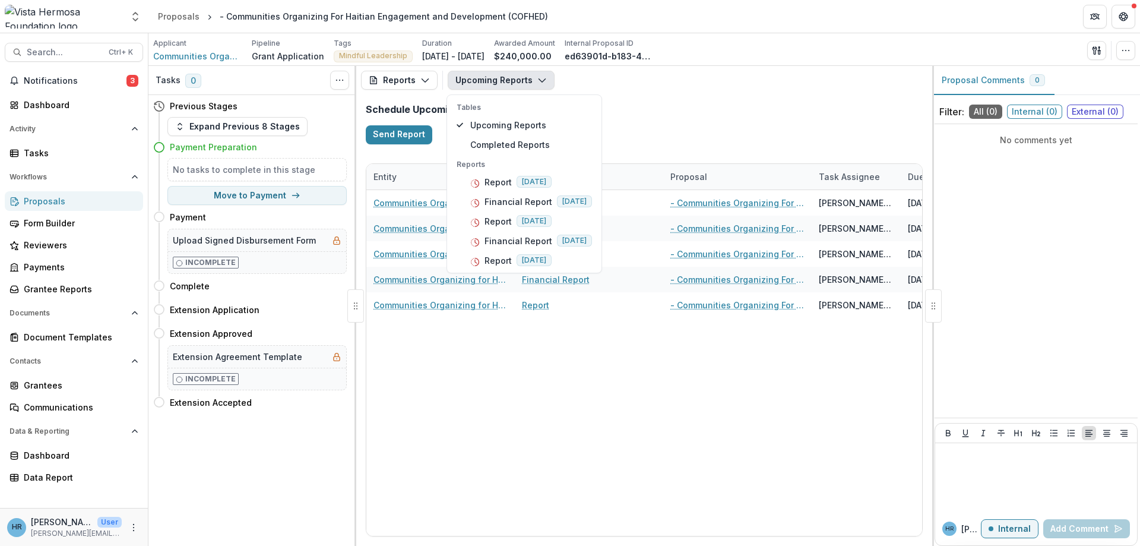
click at [492, 82] on button "Upcoming Reports" at bounding box center [501, 80] width 107 height 19
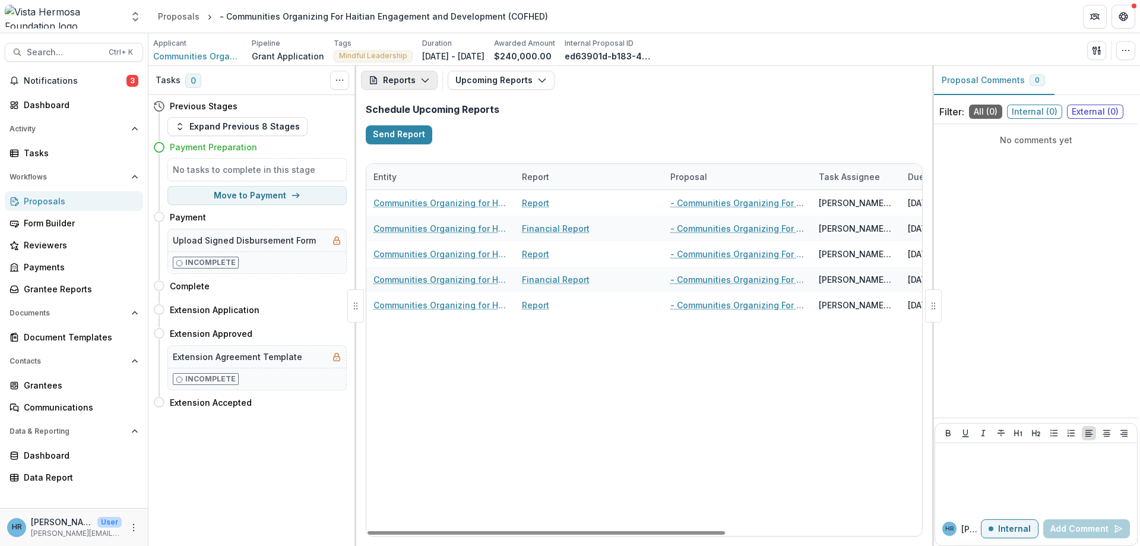
click at [426, 78] on icon "button" at bounding box center [426, 80] width 10 height 10
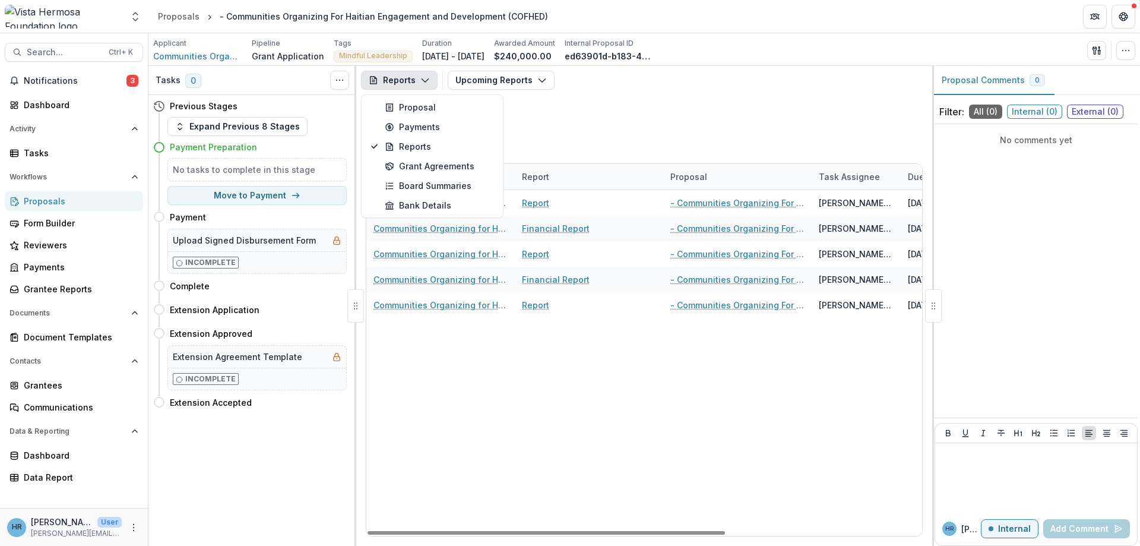
drag, startPoint x: 513, startPoint y: 470, endPoint x: 518, endPoint y: 441, distance: 30.2
click at [515, 461] on div "Communities Organizing for Haitian Engagement and Development (COFHED) Report -…" at bounding box center [796, 363] width 861 height 346
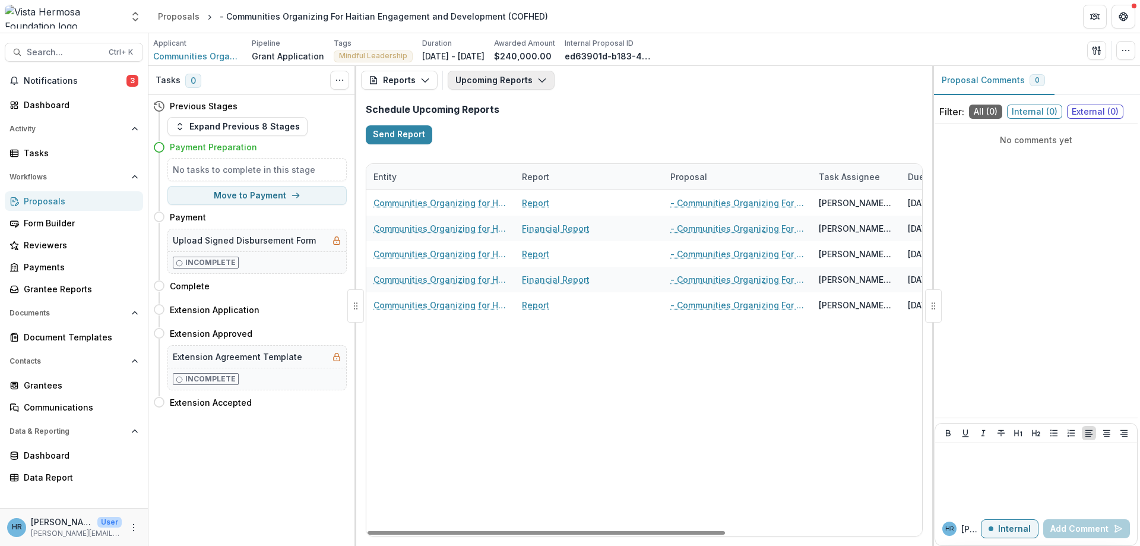
drag, startPoint x: 535, startPoint y: 79, endPoint x: 535, endPoint y: 87, distance: 8.3
click at [538, 80] on icon "button" at bounding box center [543, 80] width 10 height 10
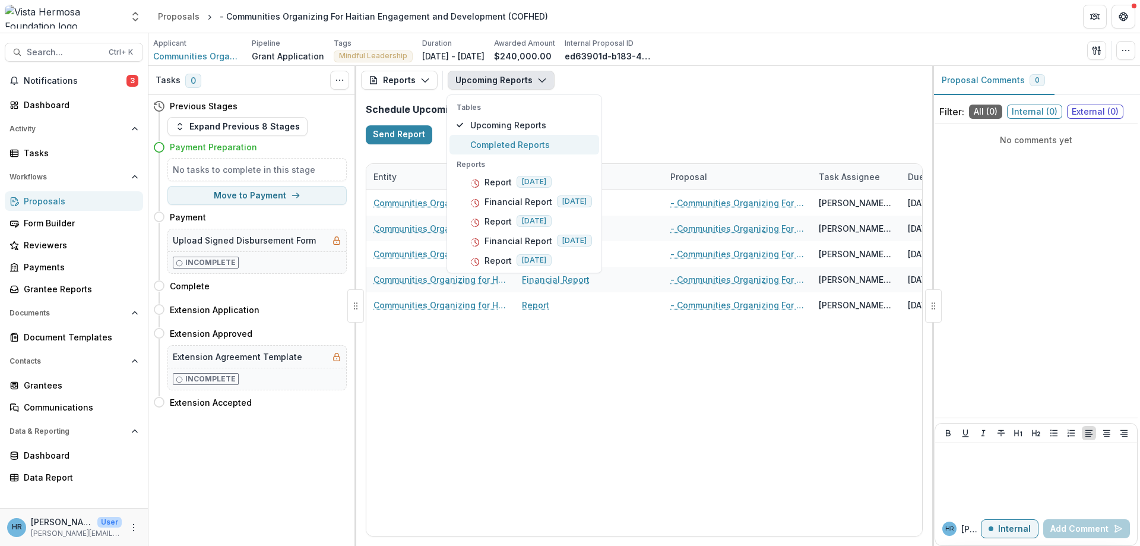
click at [513, 148] on span "Completed Reports" at bounding box center [531, 144] width 122 height 12
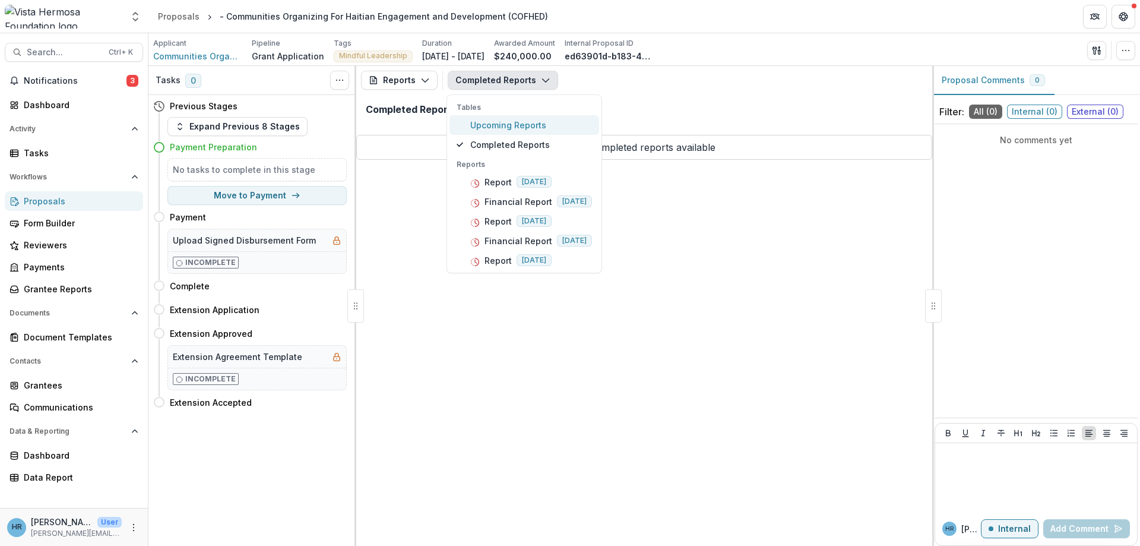
click at [519, 129] on span "Upcoming Reports" at bounding box center [531, 125] width 122 height 12
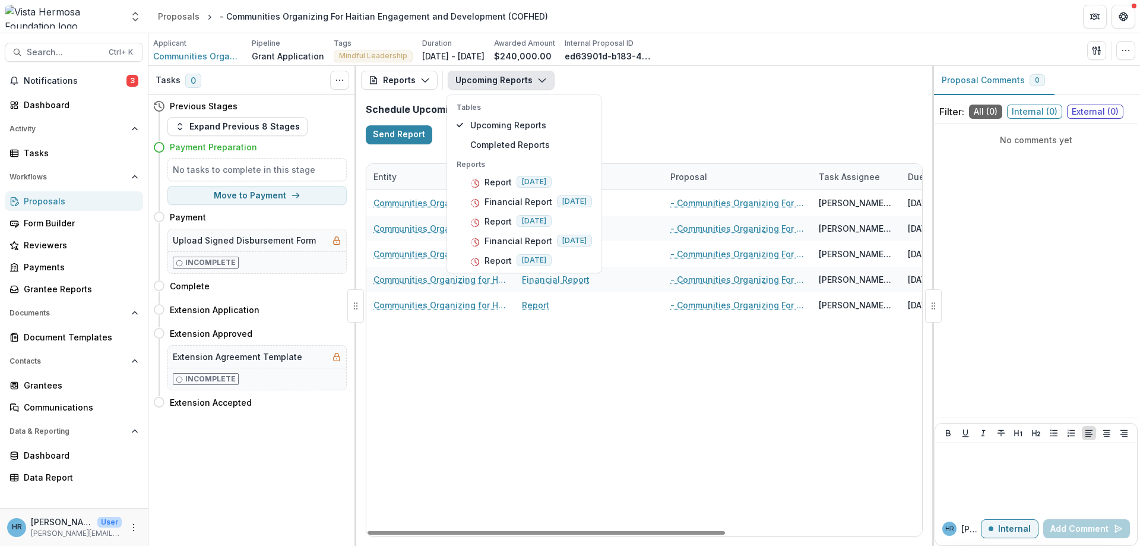
drag, startPoint x: 623, startPoint y: 415, endPoint x: 375, endPoint y: 100, distance: 400.2
click at [619, 409] on div "Communities Organizing for Haitian Engagement and Development (COFHED) Report -…" at bounding box center [796, 363] width 861 height 346
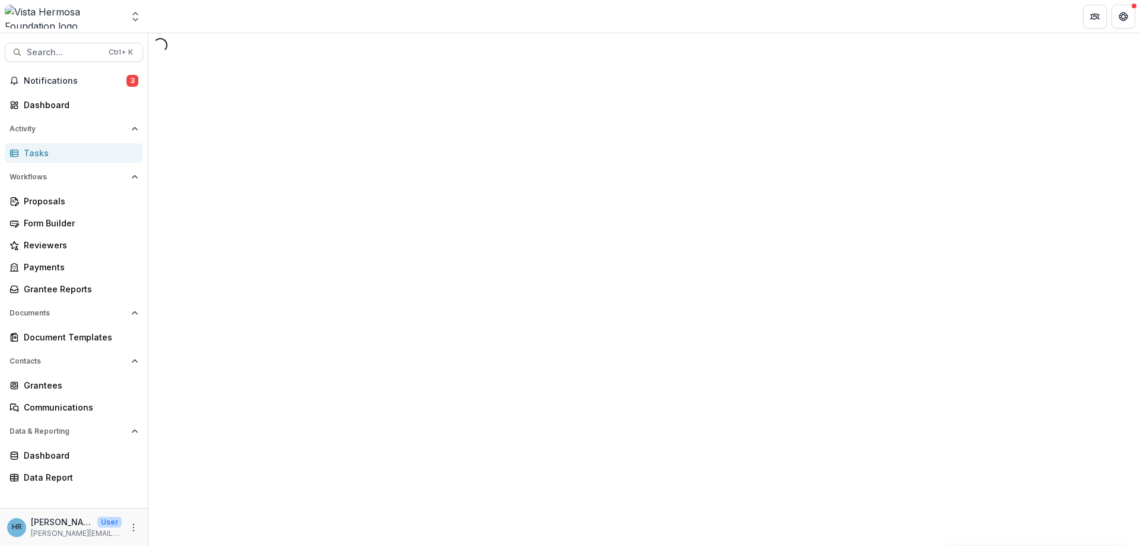
select select "********"
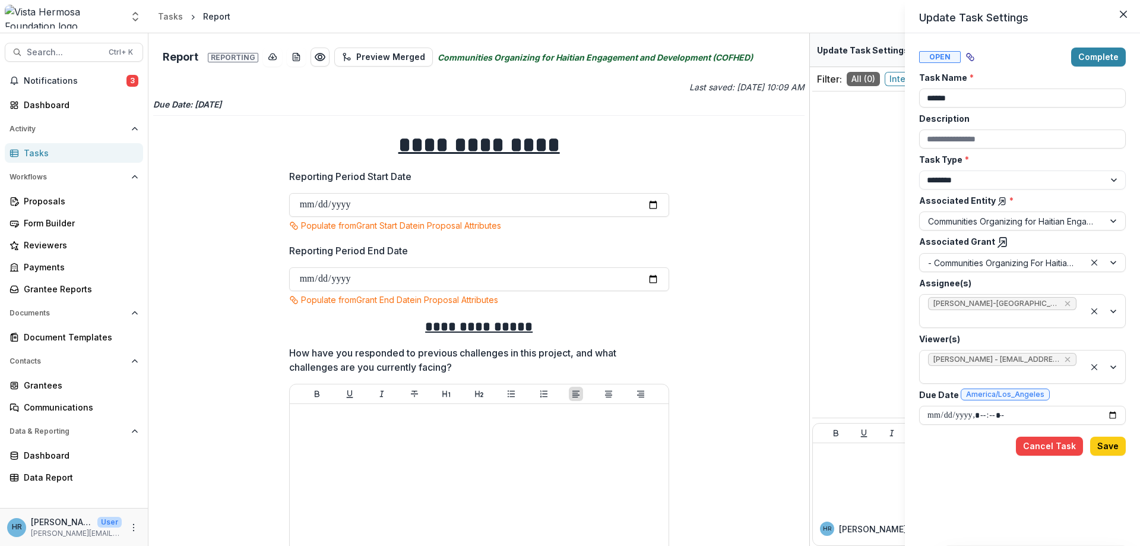
click at [677, 305] on div "Update Task Settings Open Complete Task Name * ****** Description Task Type * *…" at bounding box center [570, 273] width 1140 height 546
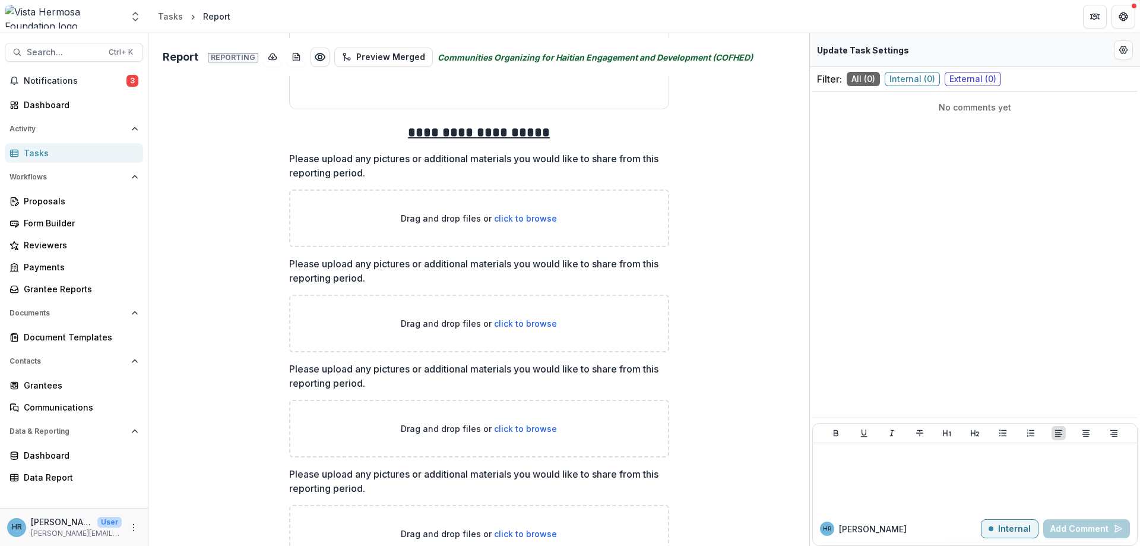
scroll to position [1925, 0]
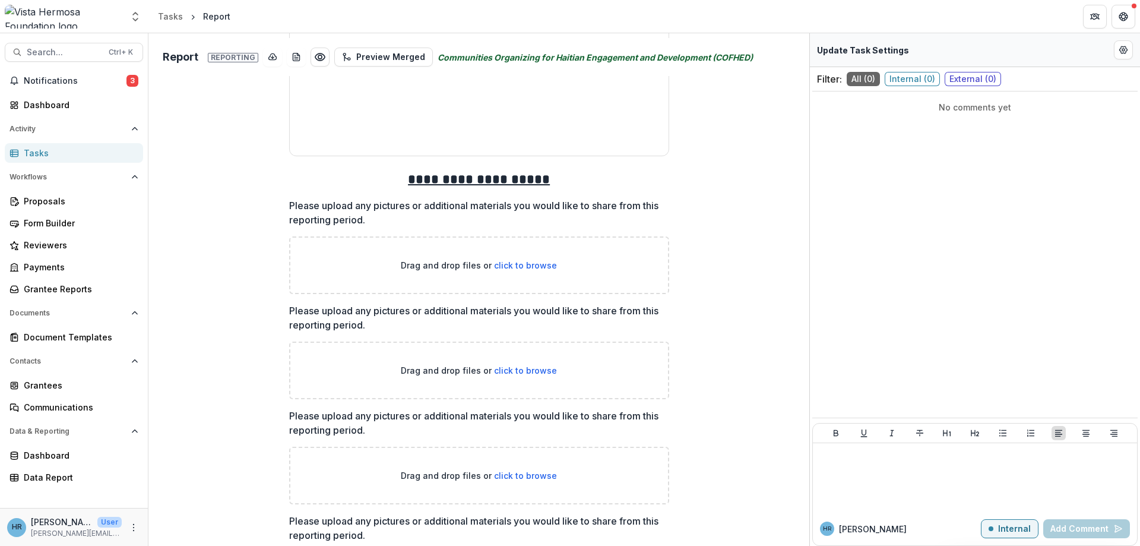
click at [536, 264] on span "click to browse" at bounding box center [525, 265] width 63 height 10
click at [543, 266] on span "click to browse" at bounding box center [525, 265] width 63 height 10
type input "**********"
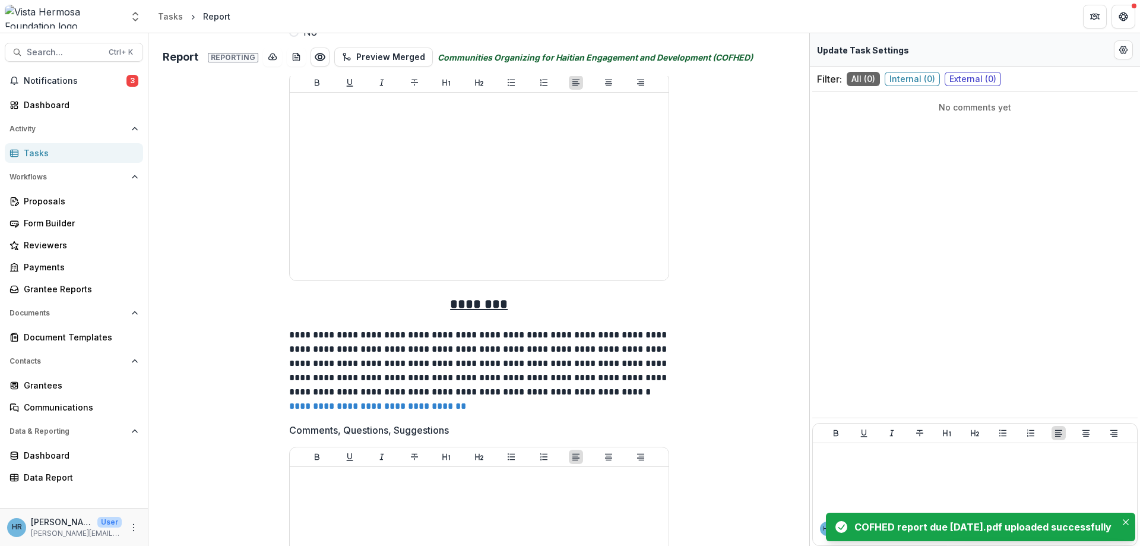
scroll to position [998, 0]
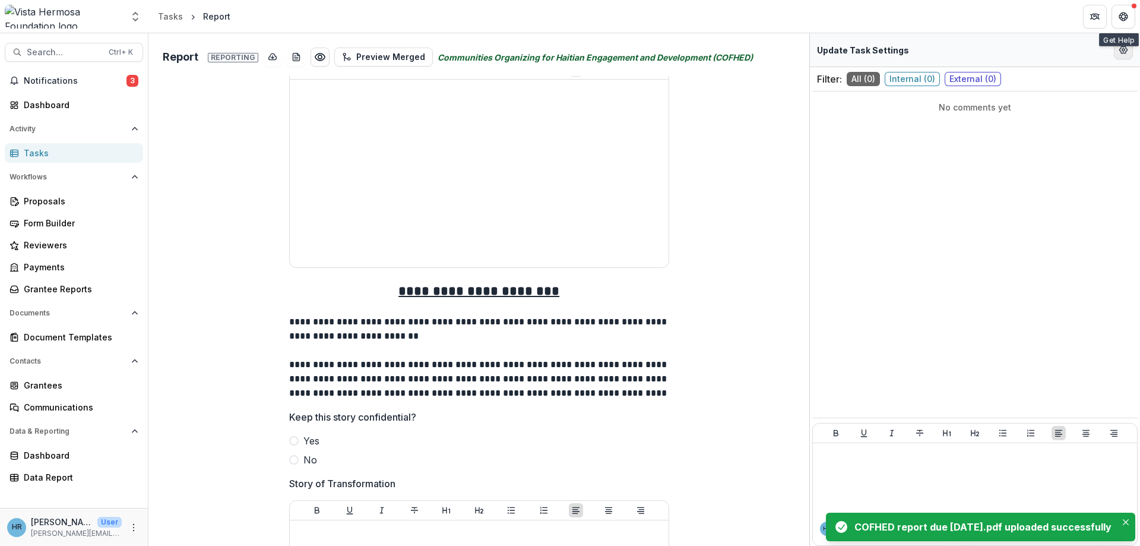
click at [1123, 50] on circle "Edit Form Settings" at bounding box center [1124, 50] width 2 height 2
select select "********"
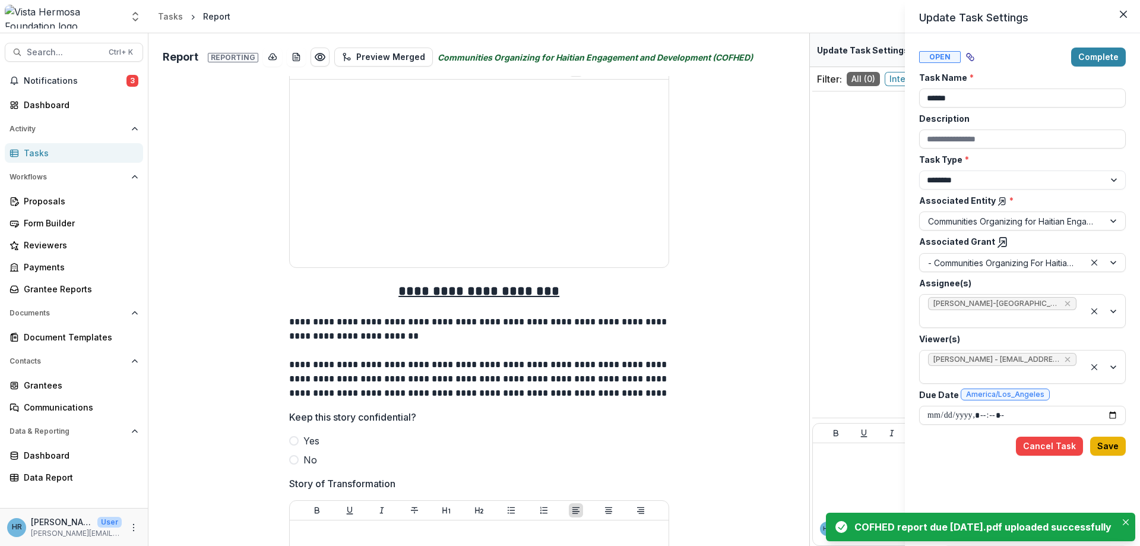
click at [1117, 449] on button "Save" at bounding box center [1109, 446] width 36 height 19
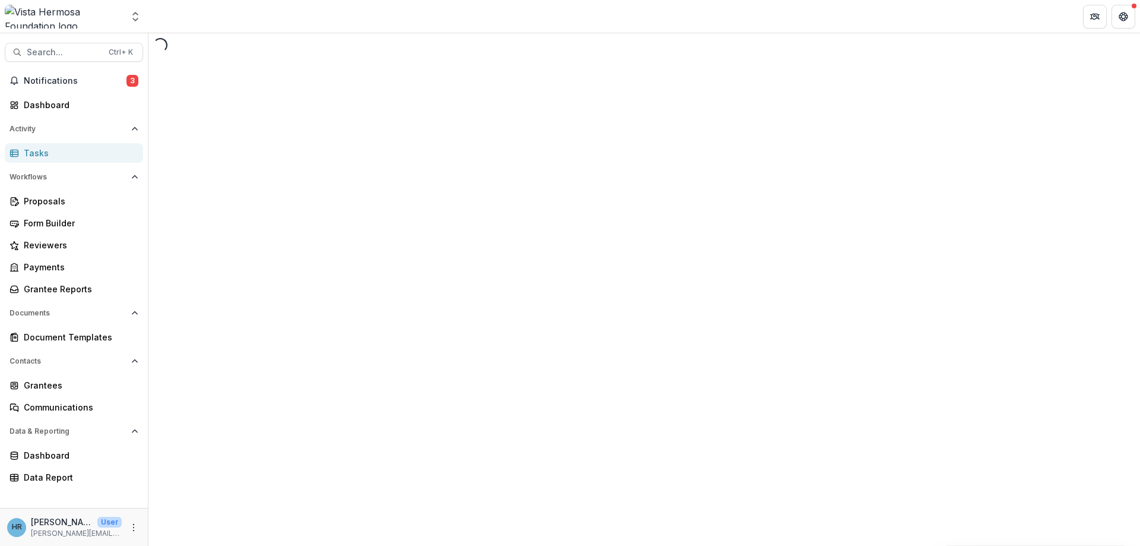
select select "********"
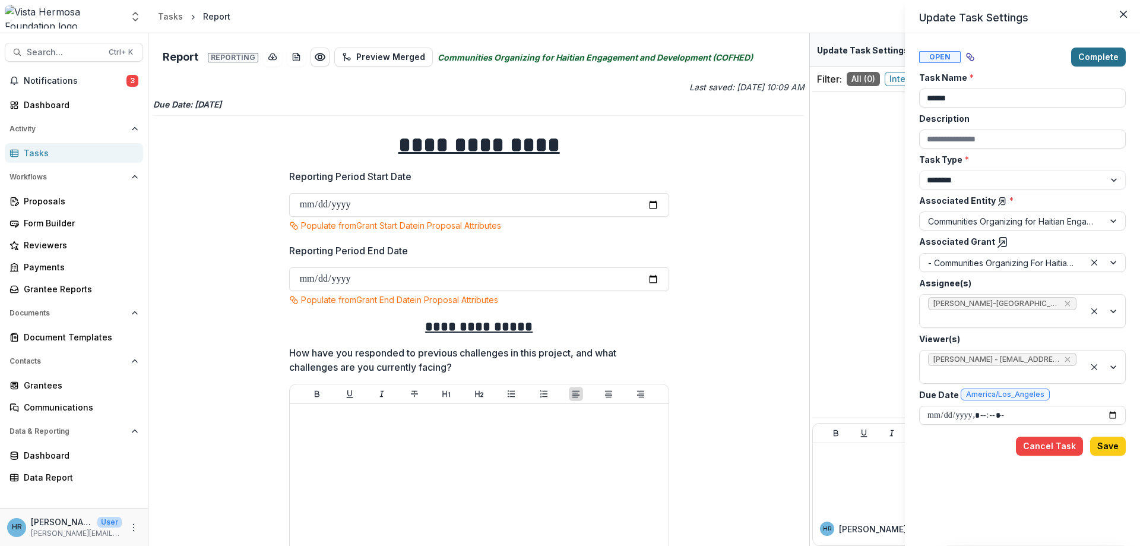
click at [1110, 57] on button "Complete" at bounding box center [1099, 57] width 55 height 19
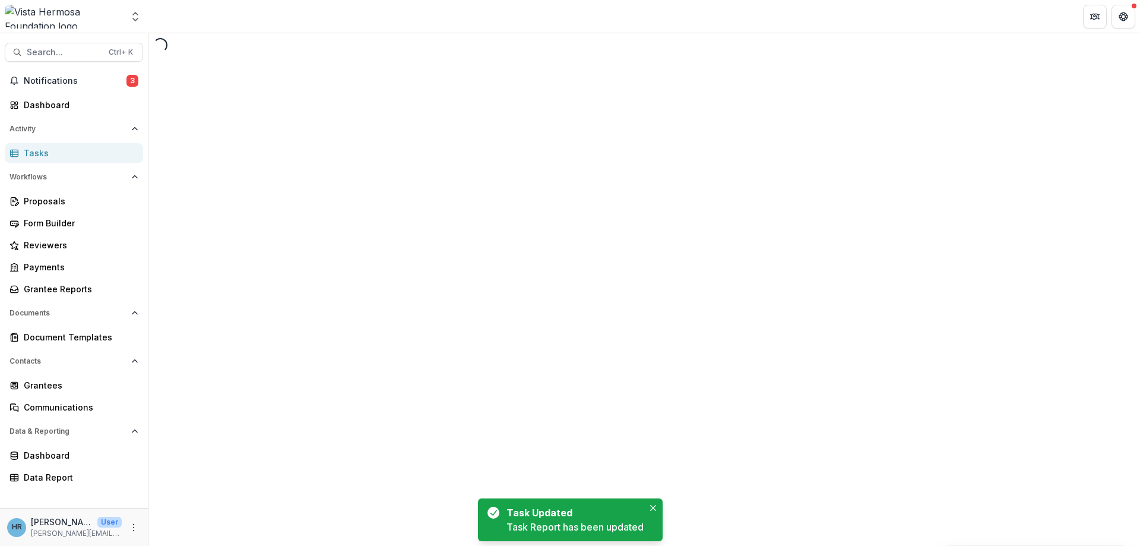
select select "********"
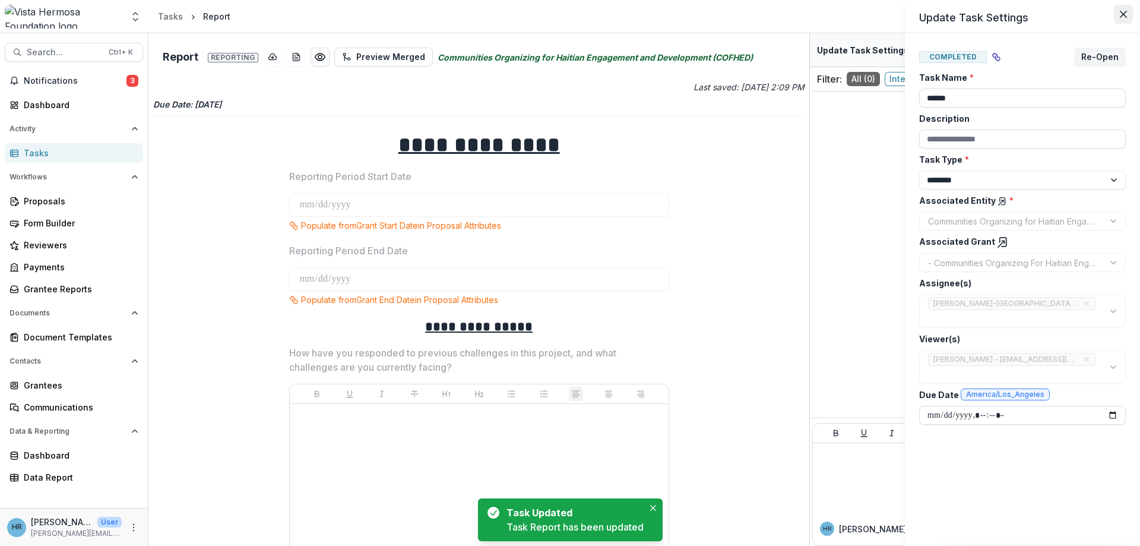
click at [1130, 13] on button "Close" at bounding box center [1123, 14] width 19 height 19
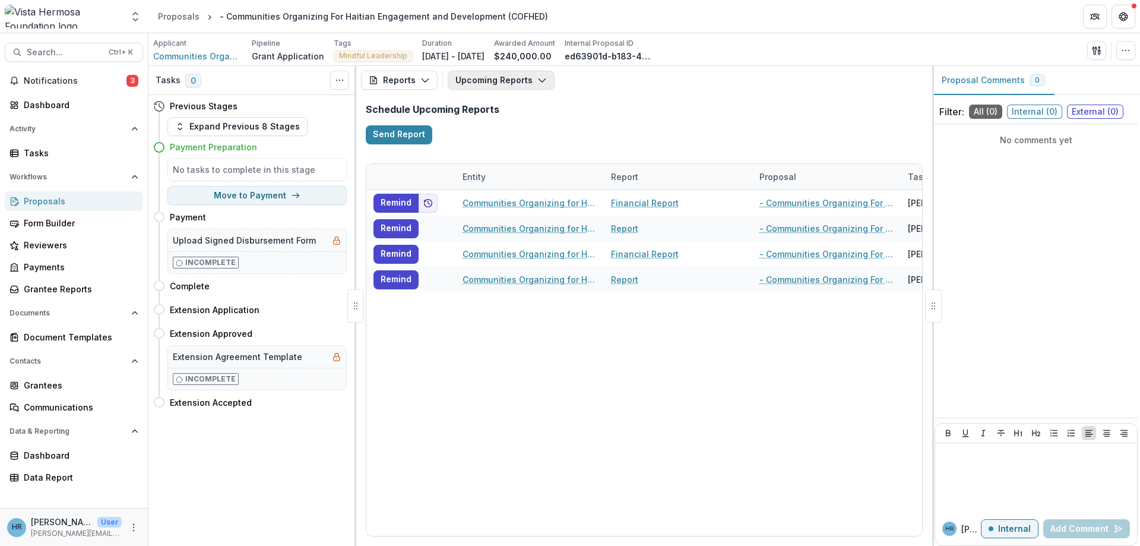
click at [515, 80] on button "Upcoming Reports" at bounding box center [501, 80] width 107 height 19
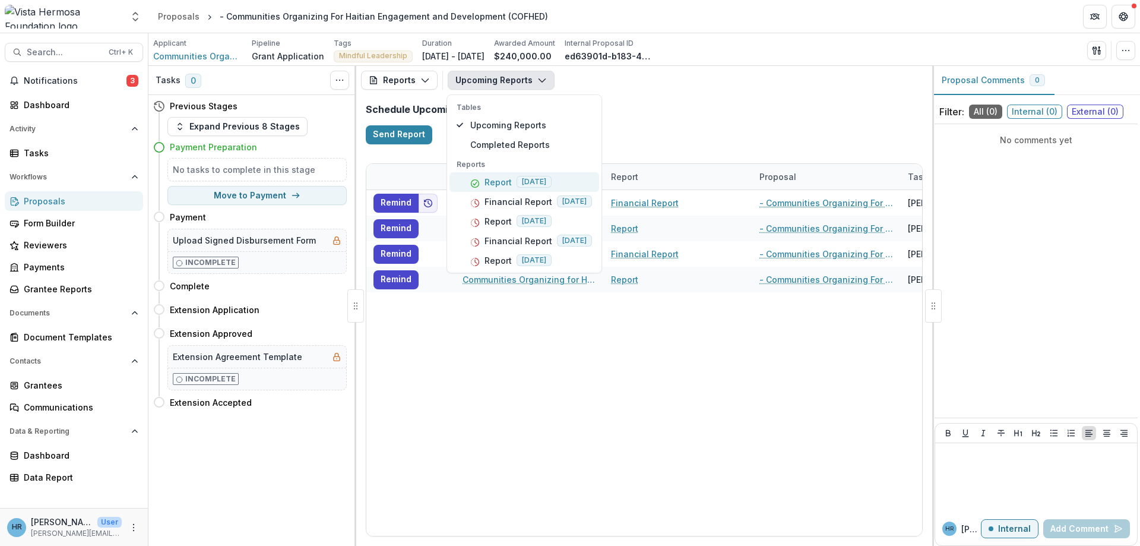
click at [501, 187] on p "Report" at bounding box center [498, 182] width 27 height 12
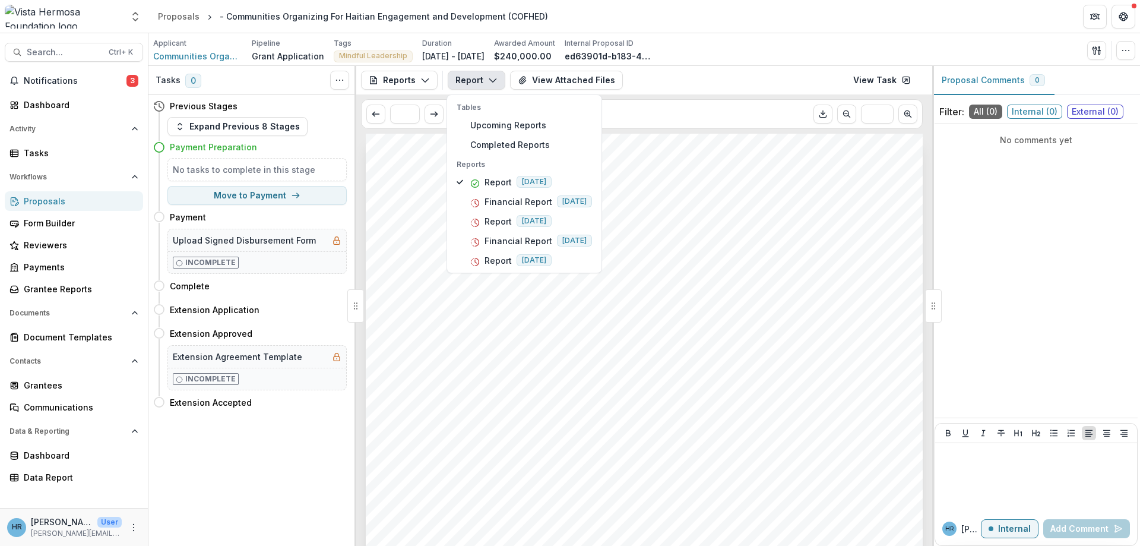
drag, startPoint x: 760, startPoint y: 353, endPoint x: 751, endPoint y: 350, distance: 10.2
click at [759, 353] on span "How have you responded to previous challenges in this project, and what" at bounding box center [630, 358] width 460 height 13
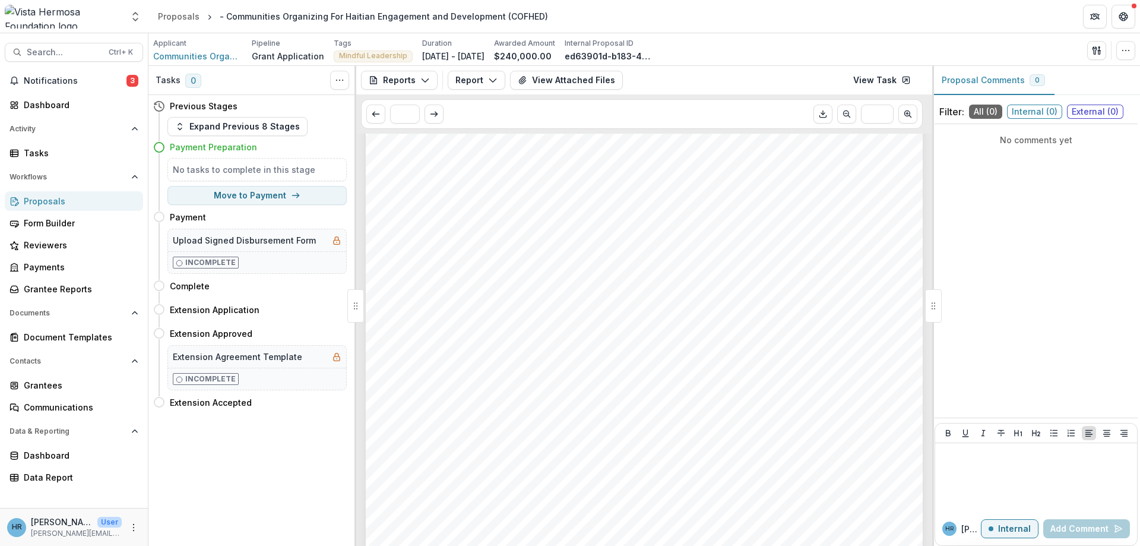
scroll to position [855, 0]
click at [561, 84] on button "View Attached Files" at bounding box center [566, 80] width 113 height 19
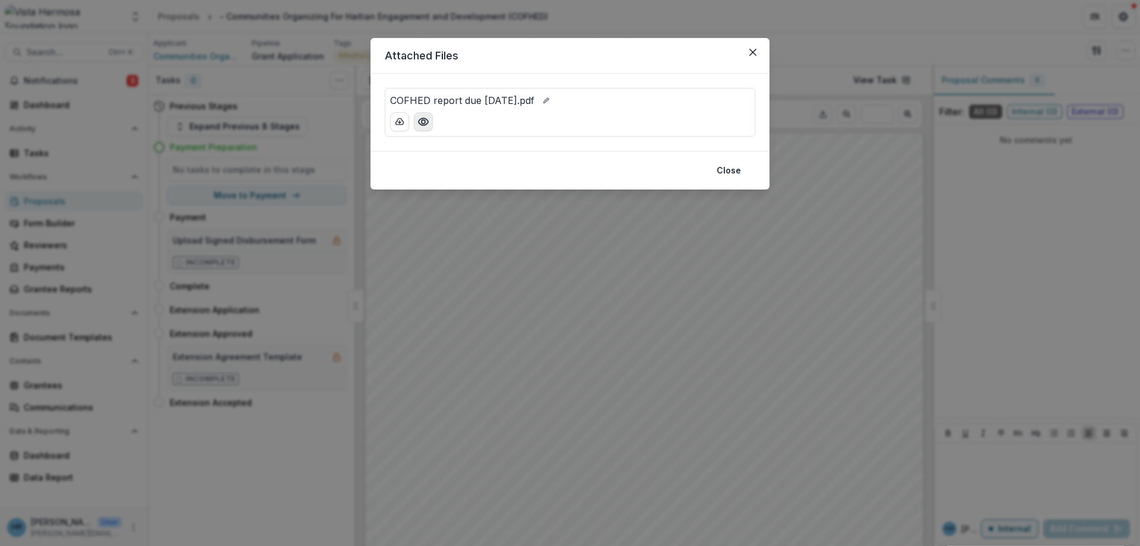
click at [425, 120] on circle "Preview COFHED report due 04-30-2025.pdf" at bounding box center [424, 122] width 4 height 4
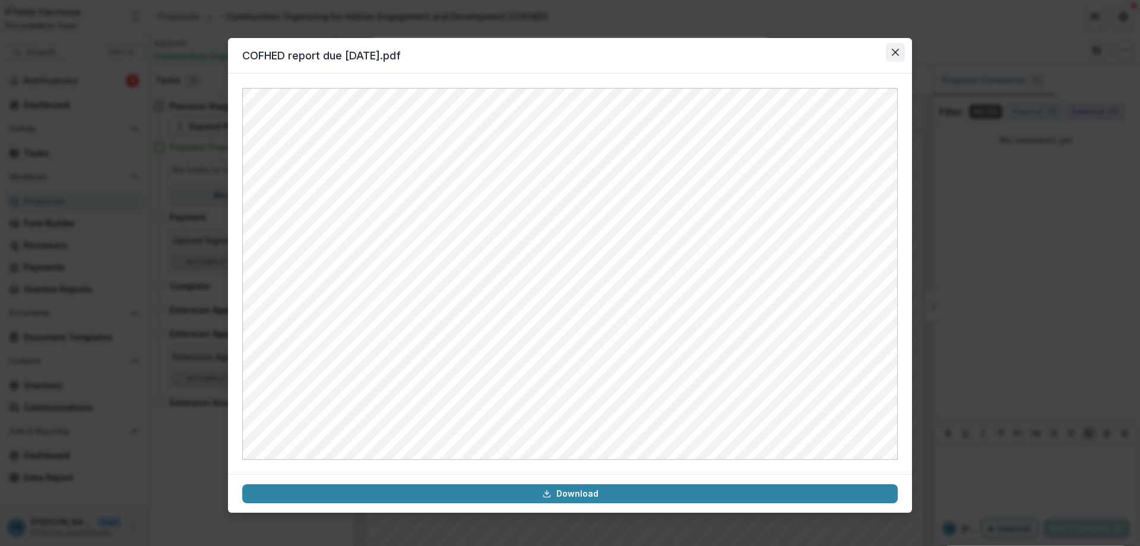
click at [897, 55] on icon "Close" at bounding box center [895, 52] width 7 height 7
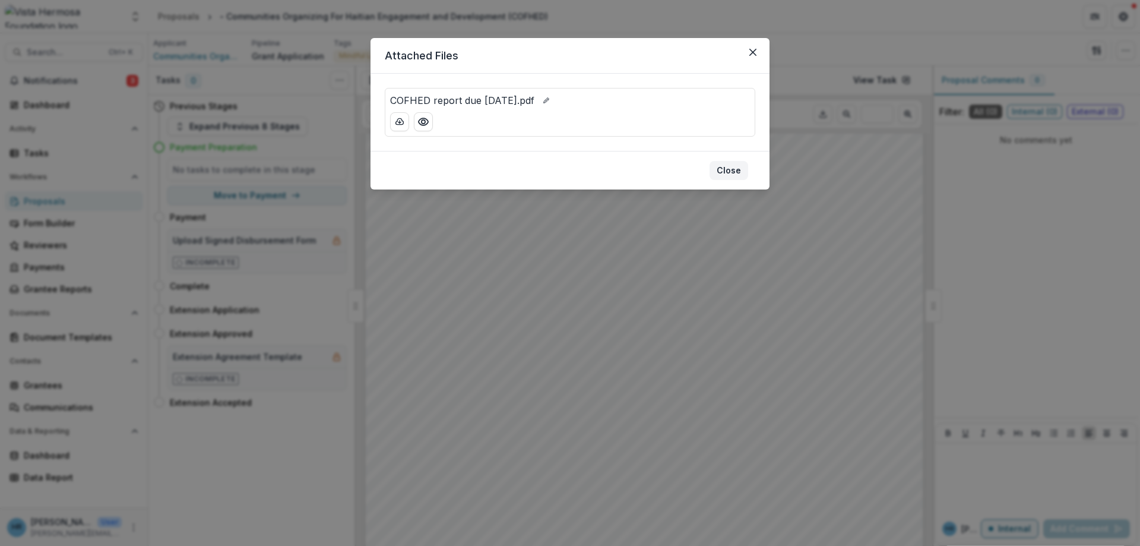
click at [728, 172] on button "Close" at bounding box center [729, 170] width 39 height 19
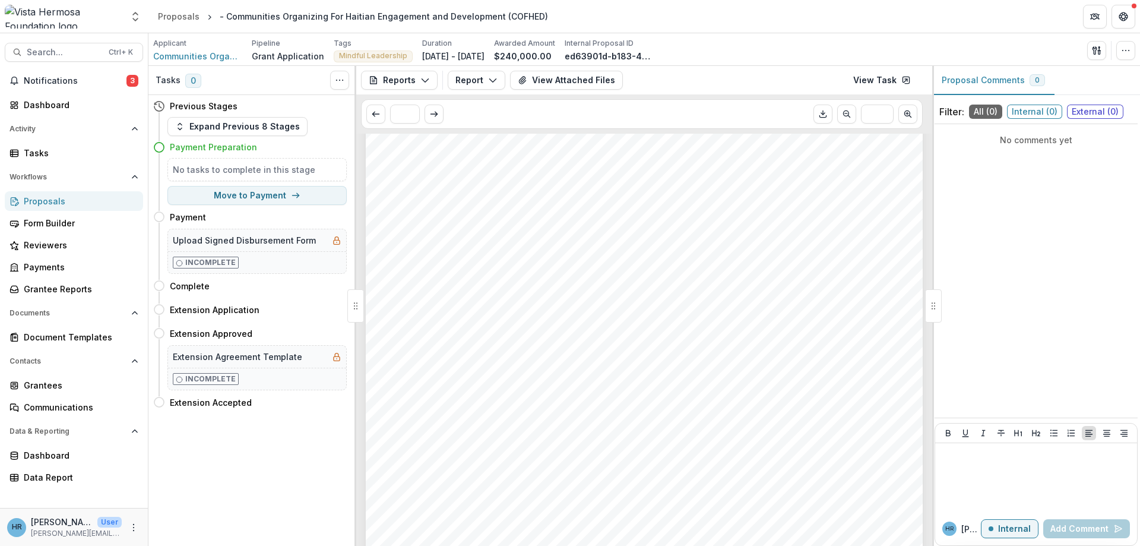
scroll to position [892, 0]
